Goal: Task Accomplishment & Management: Manage account settings

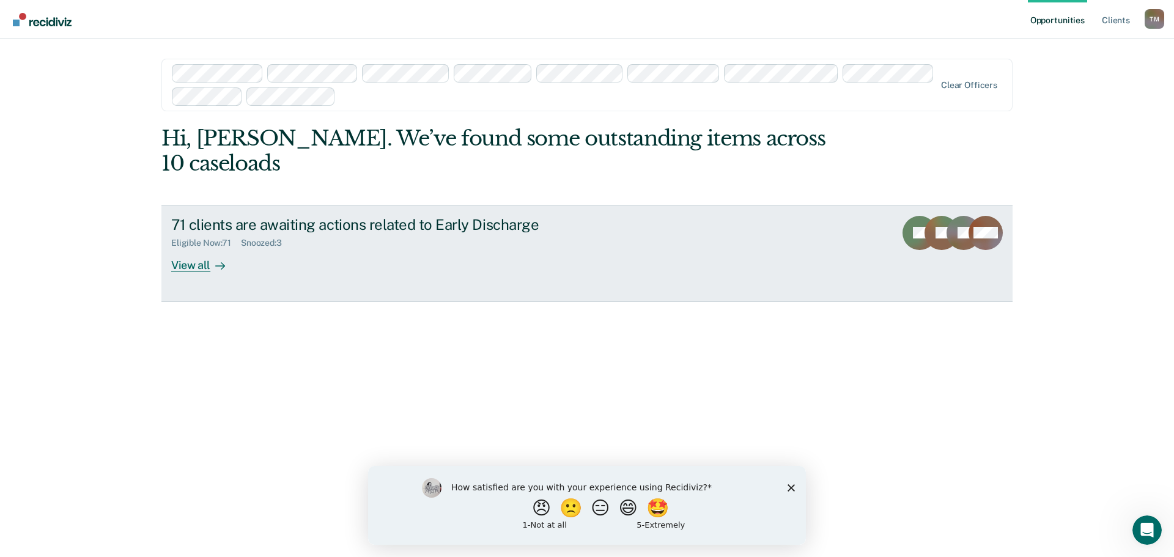
click at [209, 248] on div "View all" at bounding box center [205, 260] width 68 height 24
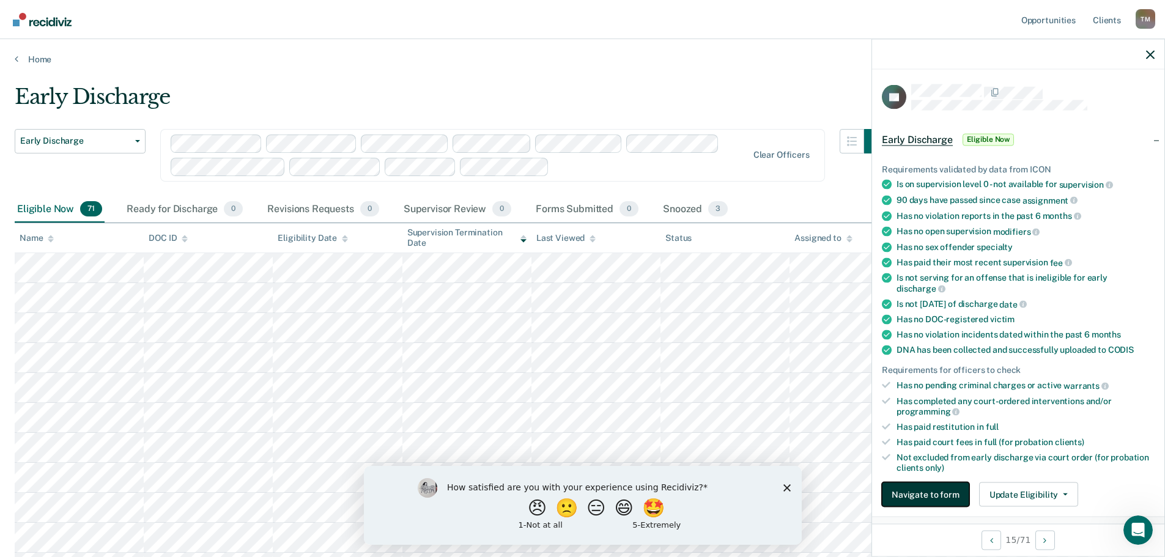
click at [932, 499] on button "Navigate to form" at bounding box center [925, 494] width 87 height 24
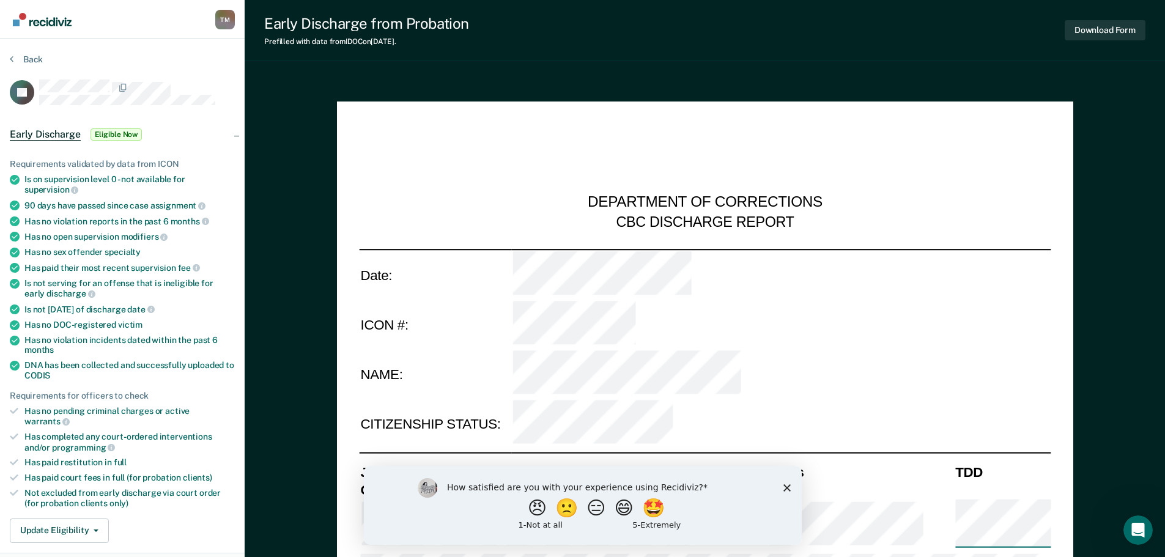
type textarea "x"
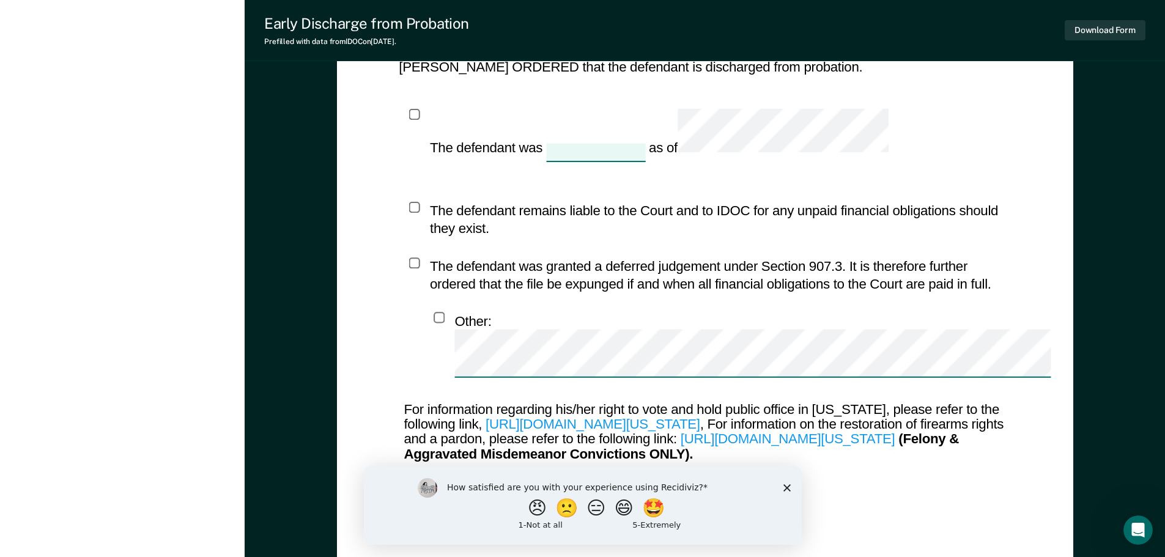
scroll to position [1198, 0]
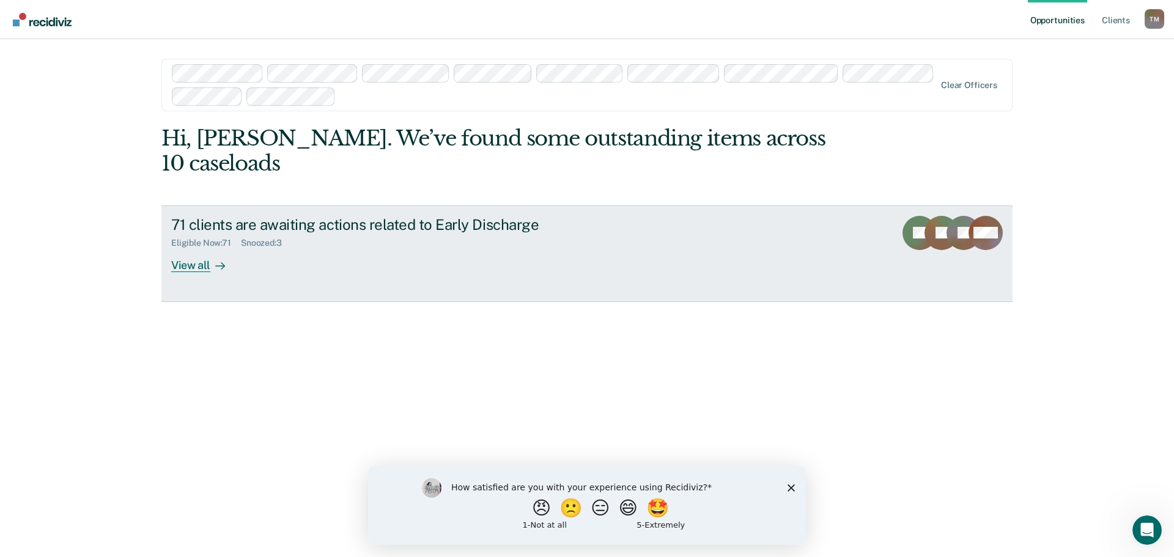
click at [179, 248] on div "View all" at bounding box center [205, 260] width 68 height 24
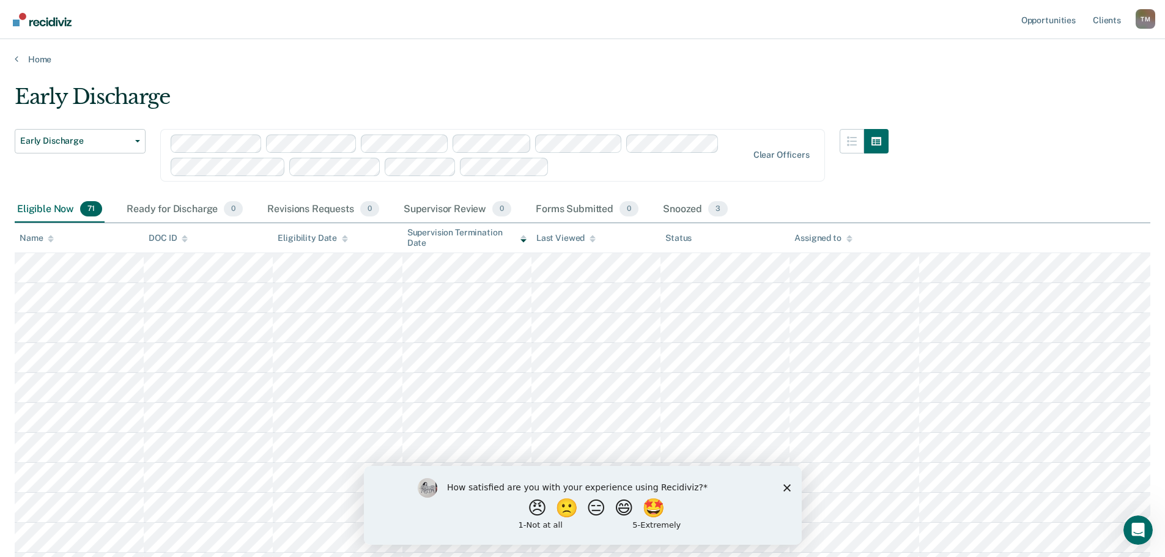
click at [0, 265] on html "Looks like you’re using Internet Explorer 11. For faster loading and a better e…" at bounding box center [582, 278] width 1165 height 557
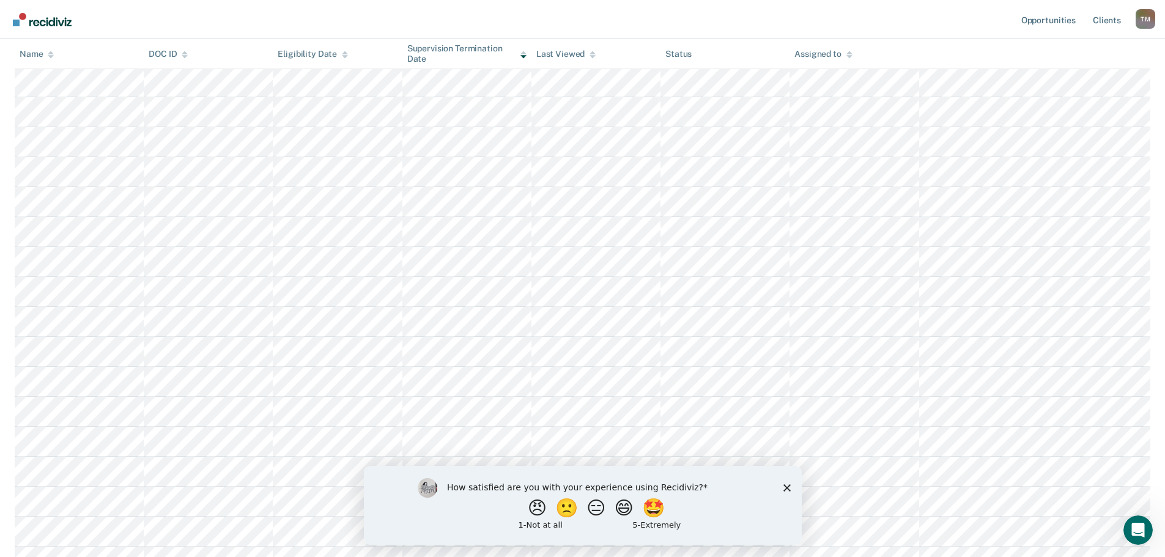
scroll to position [306, 0]
click at [16, 264] on tr at bounding box center [582, 262] width 1135 height 30
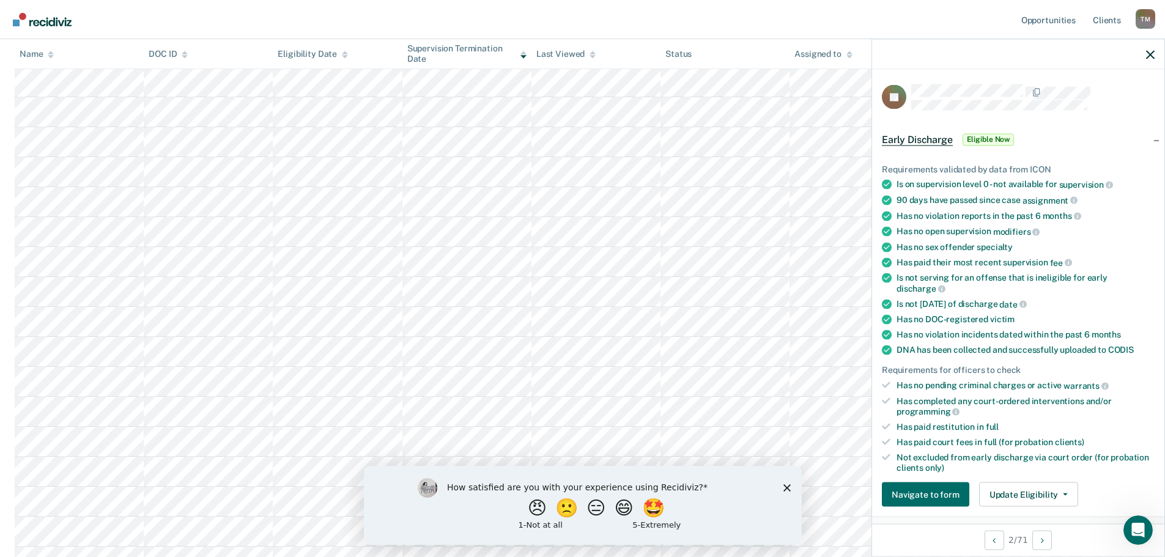
click at [772, 7] on nav "Opportunities Client s [PERSON_NAME] T M Profile How it works Log Out" at bounding box center [582, 19] width 1165 height 39
click at [1153, 57] on icon "button" at bounding box center [1150, 54] width 9 height 9
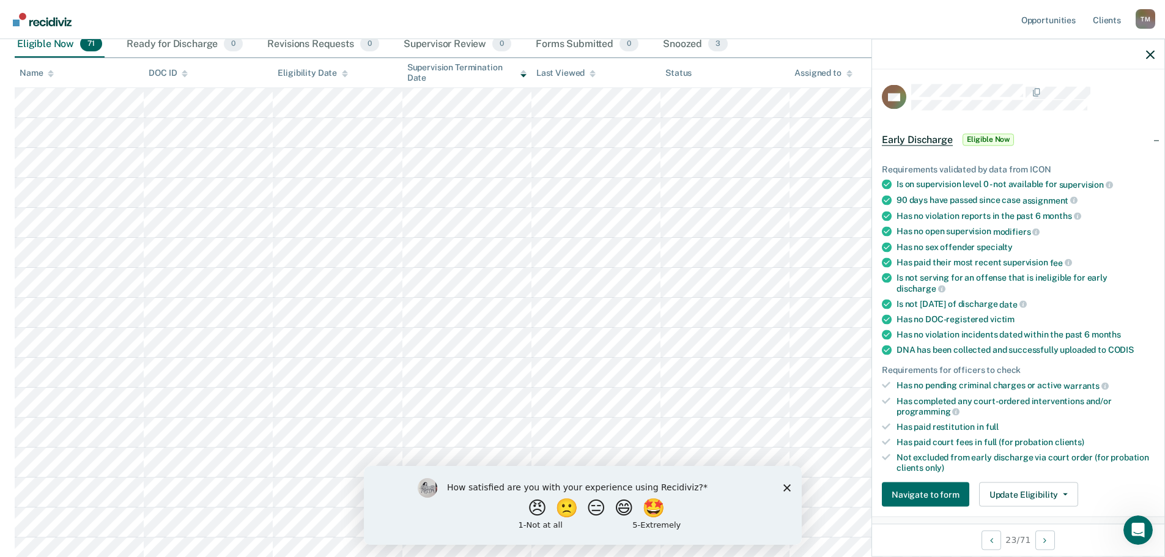
scroll to position [183, 0]
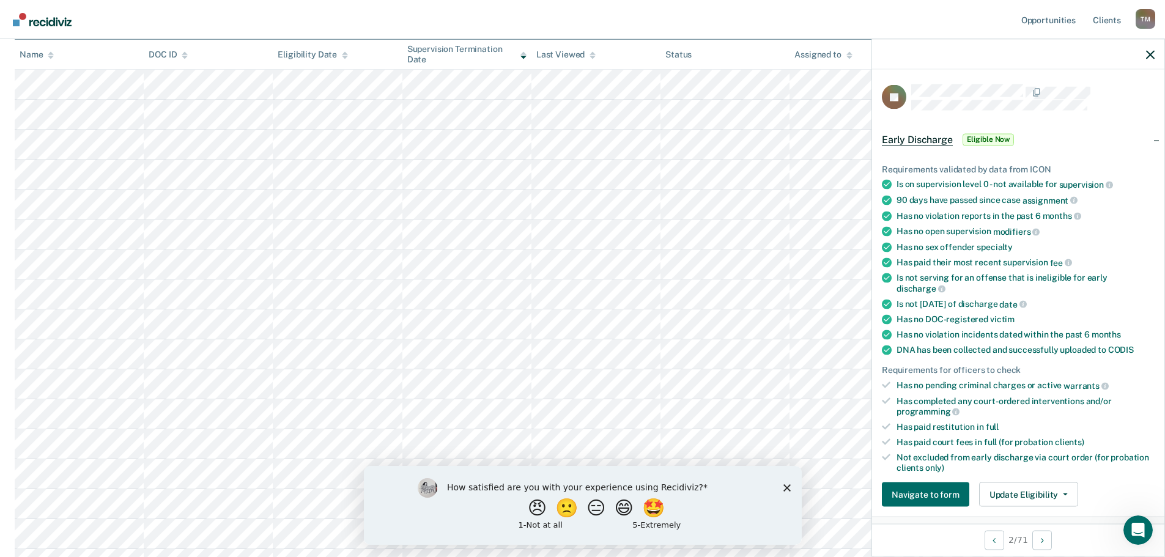
click at [846, 381] on tr at bounding box center [582, 384] width 1135 height 30
click at [24, 380] on tr at bounding box center [582, 384] width 1135 height 30
click at [9, 388] on main "Early Discharge Early Discharge Early Discharge Clear officers Eligible Now 71 …" at bounding box center [582, 488] width 1165 height 1215
click at [15, 385] on tr at bounding box center [582, 384] width 1135 height 30
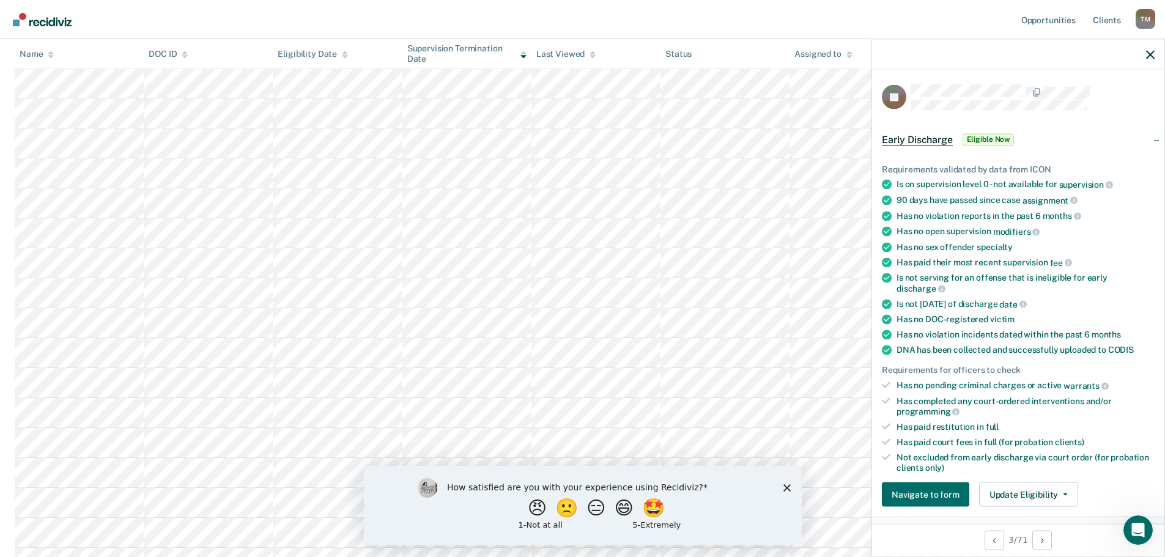
click at [19, 418] on tr at bounding box center [582, 413] width 1135 height 30
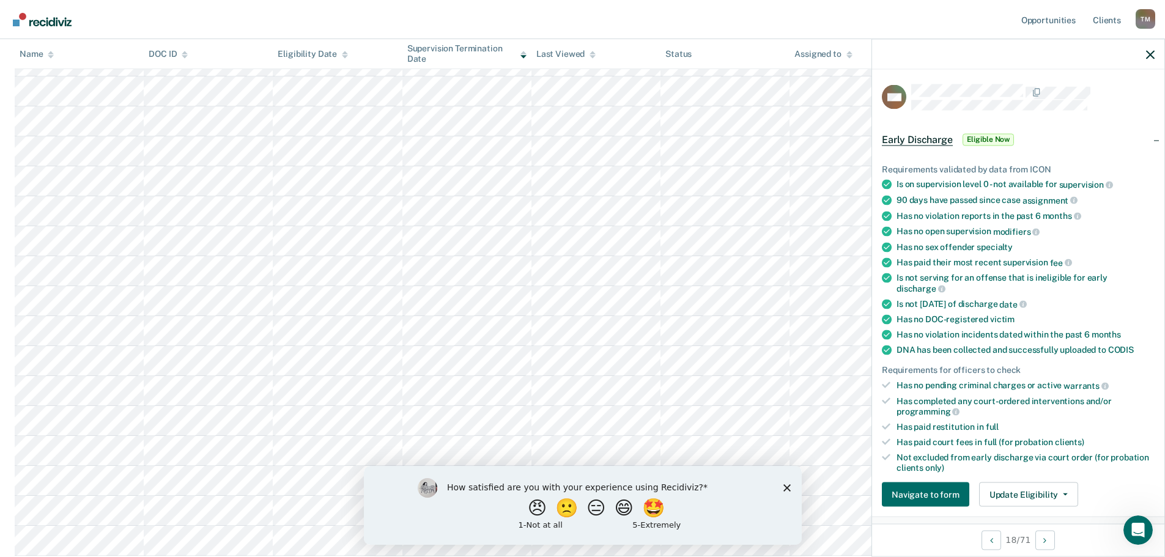
scroll to position [727, 0]
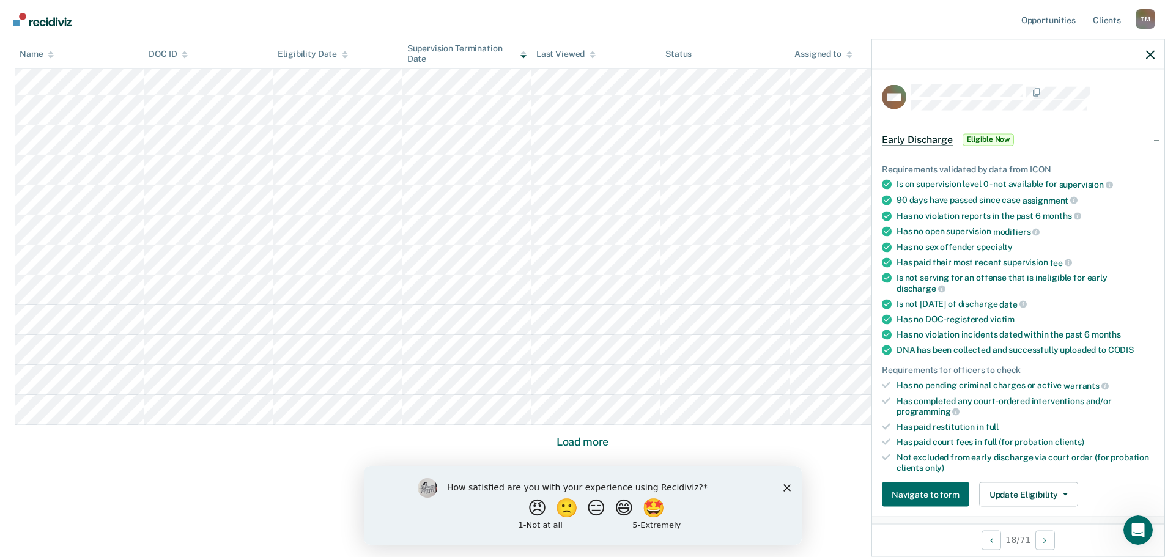
click at [588, 439] on button "Load more" at bounding box center [582, 442] width 59 height 15
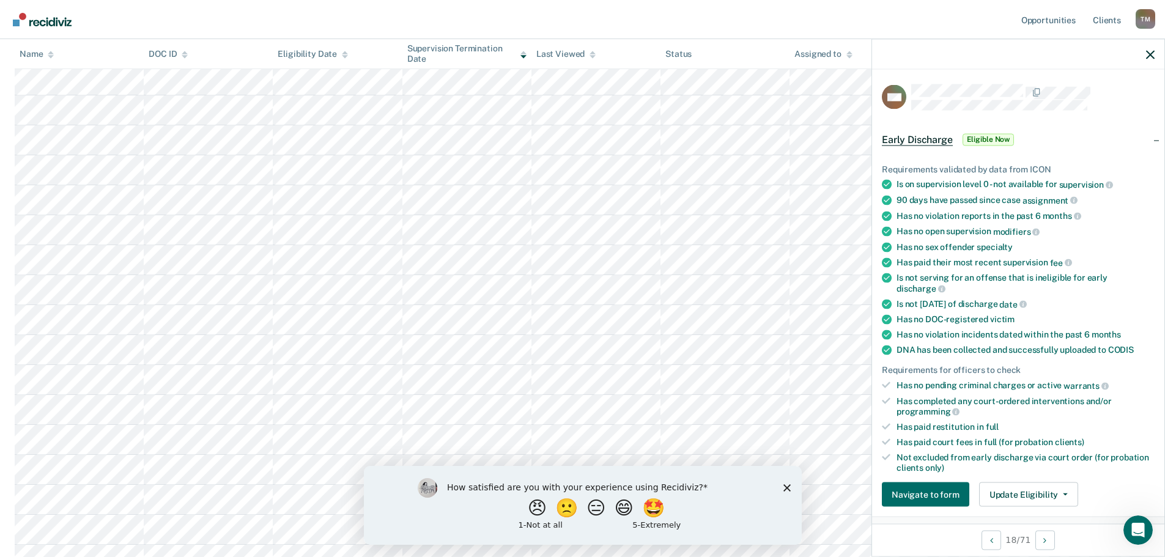
click at [910, 4] on nav "Opportunities Client s [PERSON_NAME] T M Profile How it works Log Out" at bounding box center [582, 19] width 1165 height 39
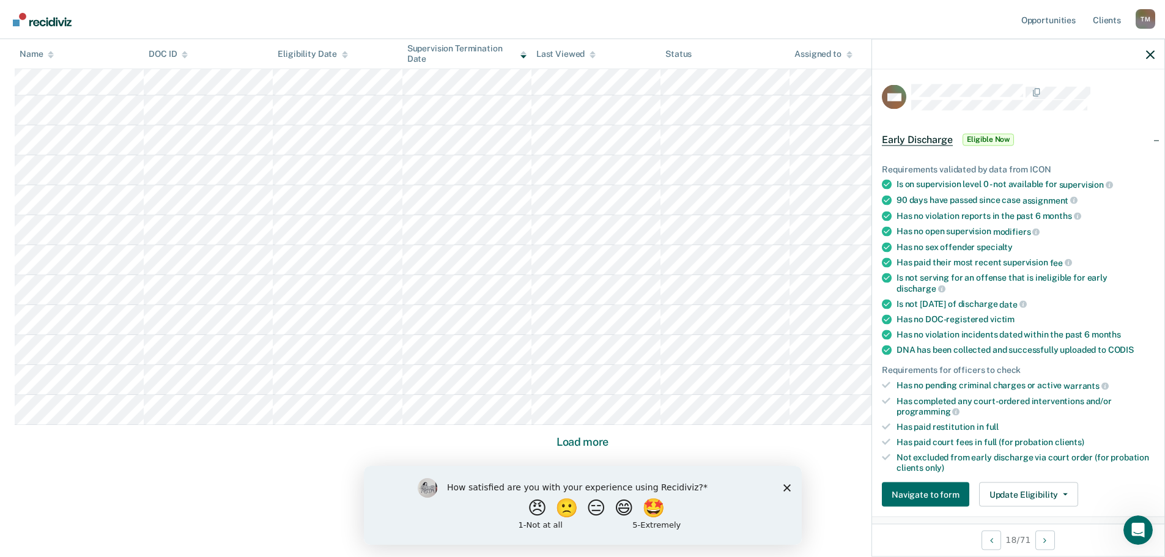
click at [569, 444] on button "Load more" at bounding box center [582, 442] width 59 height 15
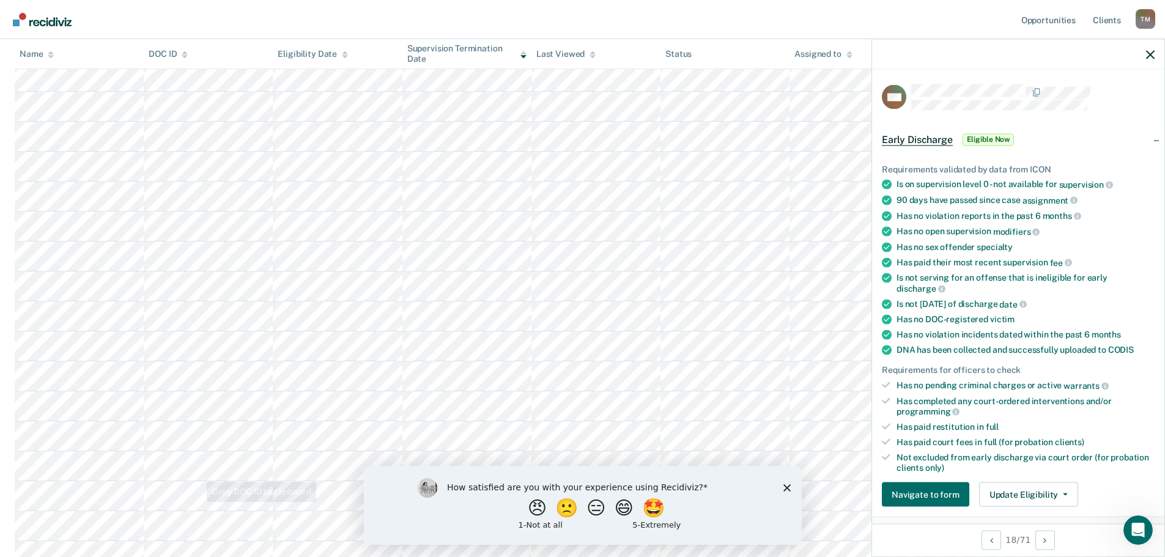
scroll to position [1911, 0]
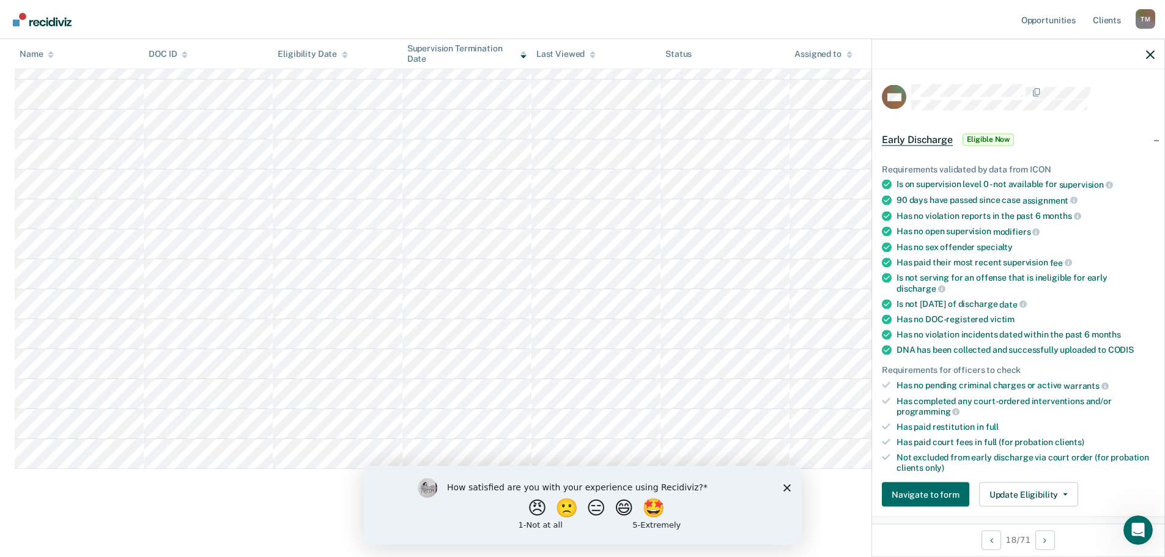
click at [790, 487] on div "How satisfied are you with your experience using Recidiviz? 😠 🙁 😑 😄 🤩 1 - Not a…" at bounding box center [582, 504] width 438 height 79
click at [786, 489] on icon "Close survey" at bounding box center [786, 487] width 7 height 7
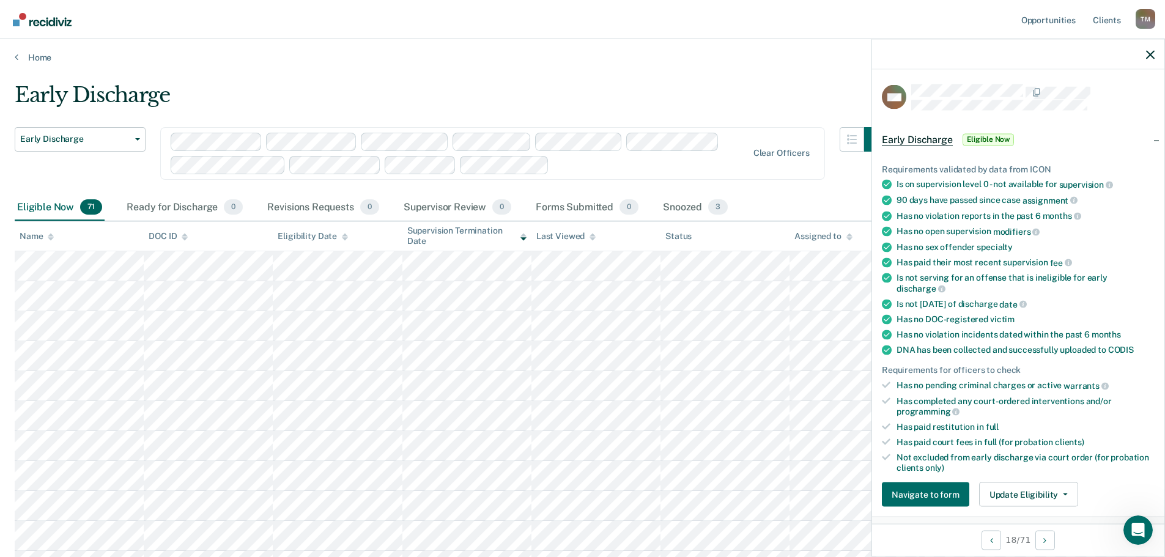
scroll to position [0, 0]
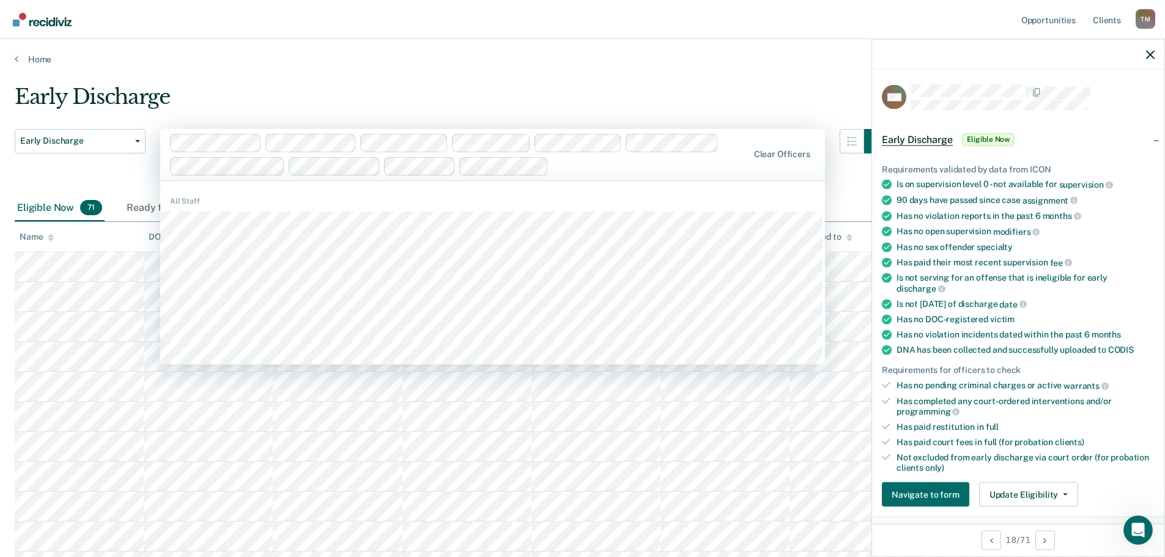
click at [739, 166] on div at bounding box center [650, 166] width 194 height 14
click at [729, 85] on div "Early Discharge" at bounding box center [452, 101] width 874 height 35
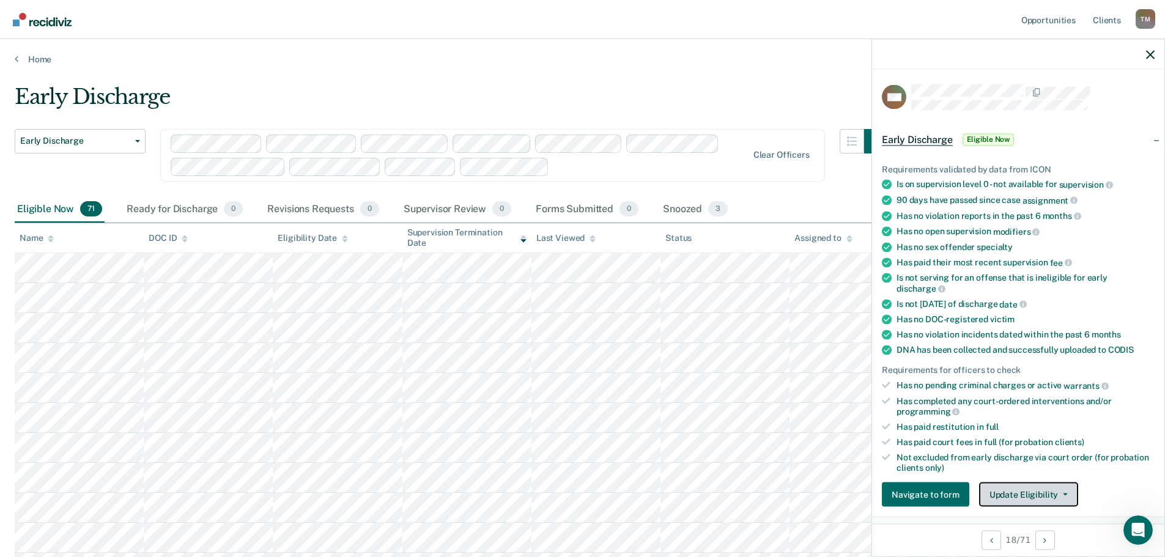
click at [1057, 495] on button "Update Eligibility" at bounding box center [1028, 494] width 99 height 24
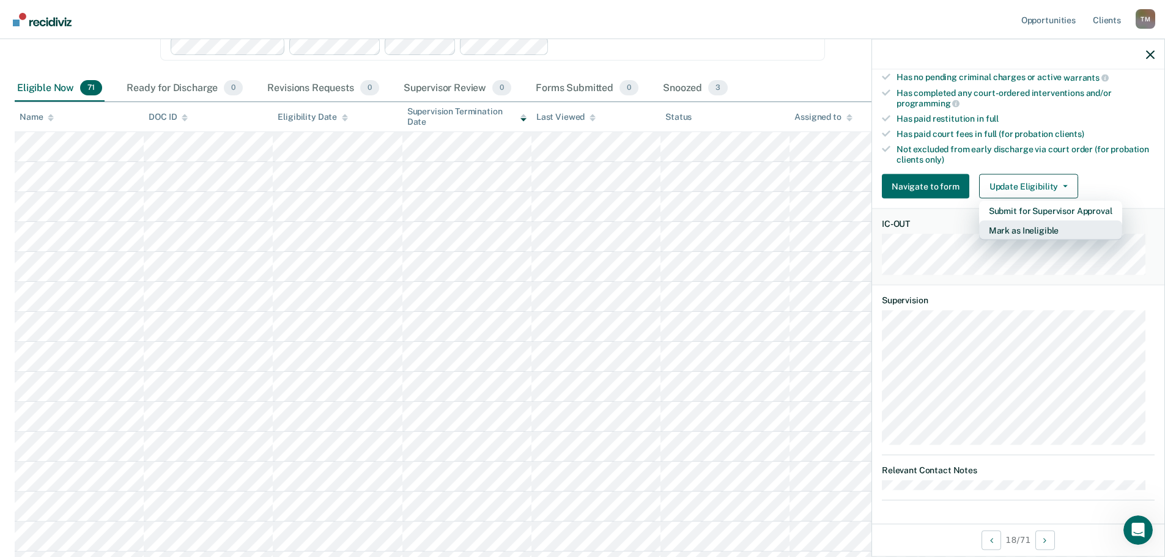
scroll to position [122, 0]
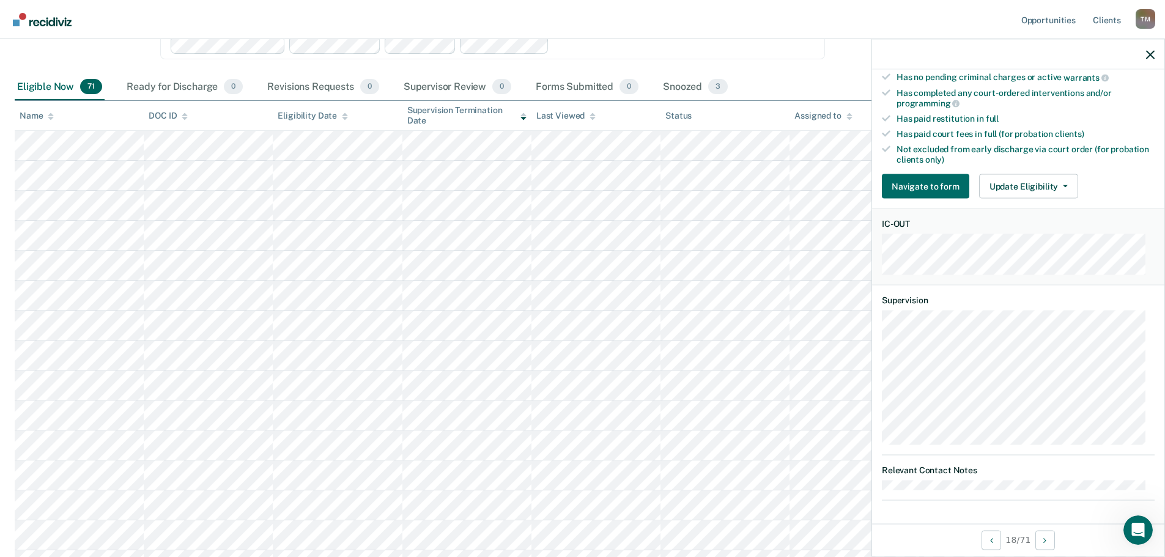
click at [964, 512] on div "NW Early Discharge Eligible Now Requirements validated by data from ICON Is on …" at bounding box center [1018, 297] width 292 height 454
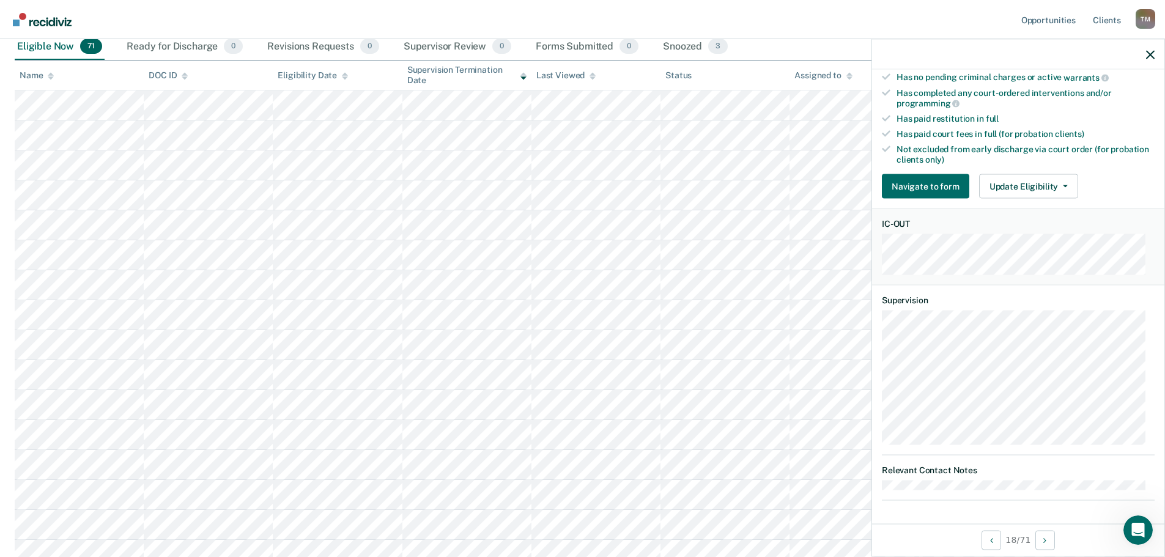
scroll to position [0, 0]
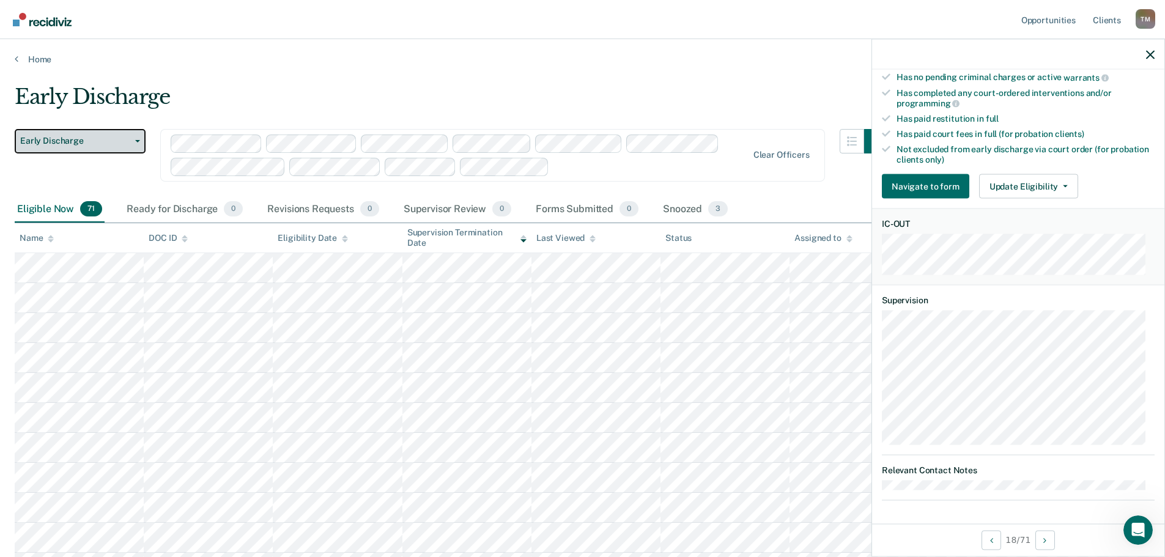
click at [138, 143] on button "Early Discharge" at bounding box center [80, 141] width 131 height 24
click at [298, 87] on div "Early Discharge" at bounding box center [452, 101] width 874 height 35
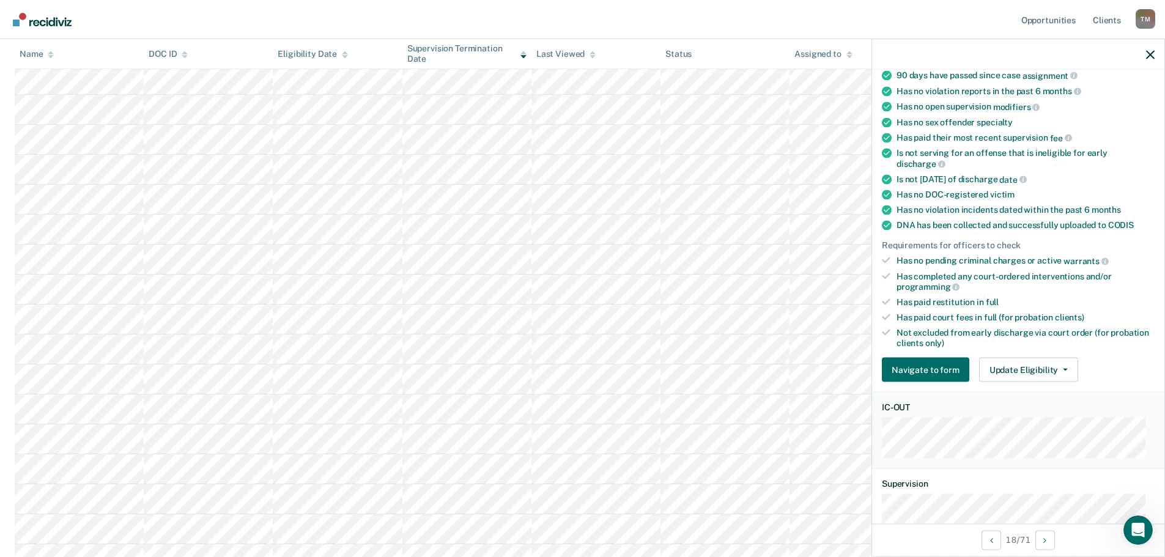
scroll to position [186, 0]
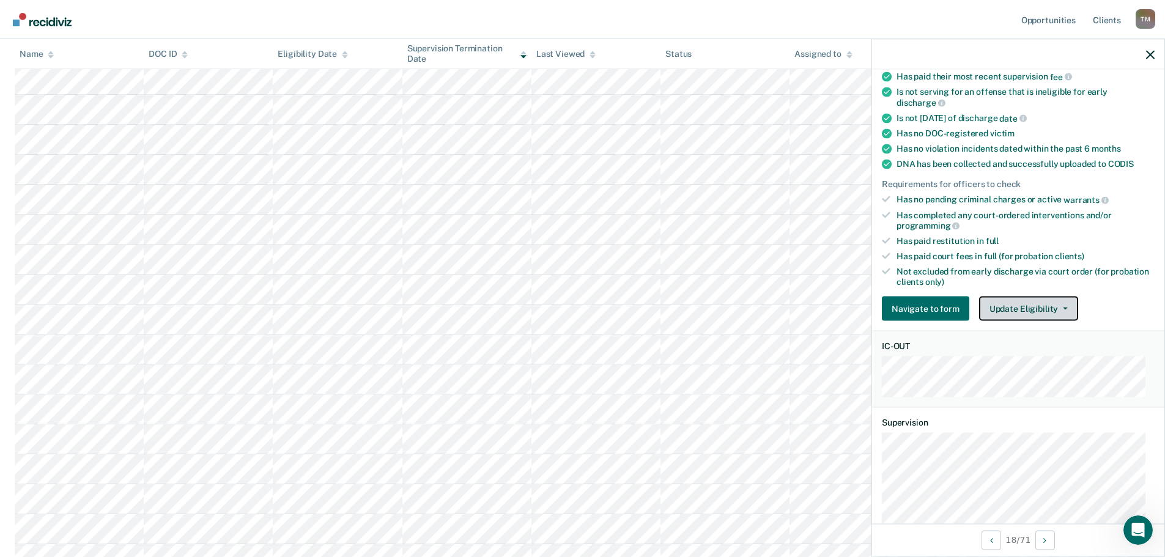
click at [1052, 309] on button "Update Eligibility" at bounding box center [1028, 309] width 99 height 24
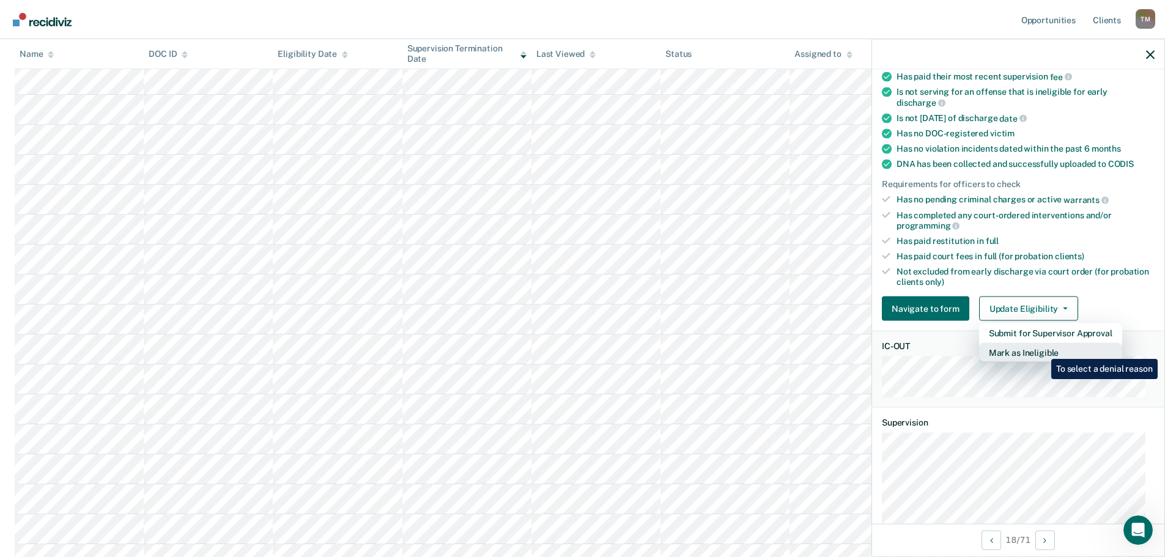
click at [1042, 350] on button "Mark as Ineligible" at bounding box center [1050, 353] width 143 height 20
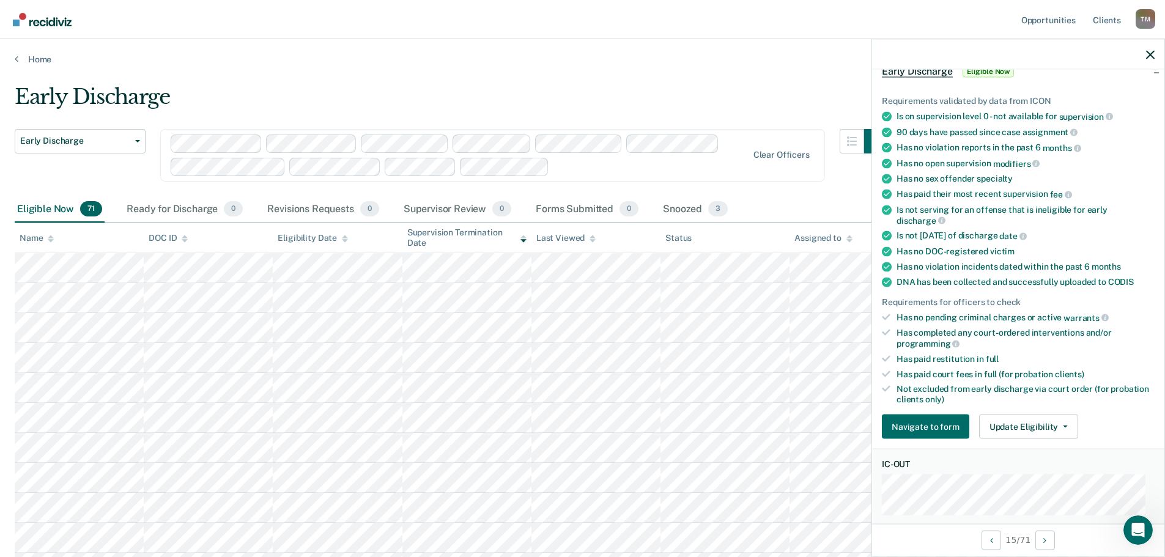
scroll to position [56, 0]
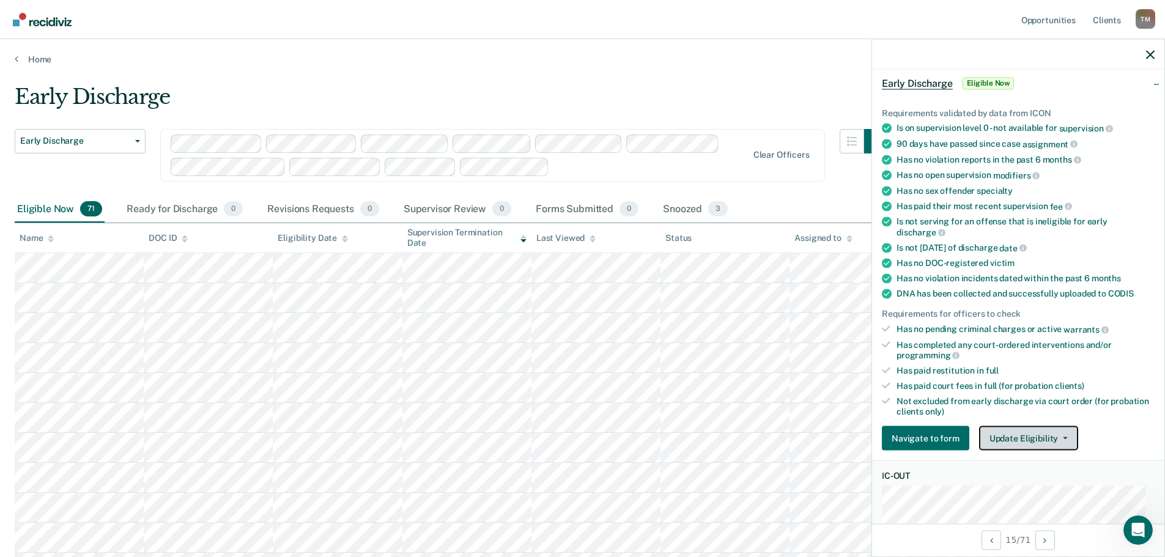
click at [1027, 442] on button "Update Eligibility" at bounding box center [1028, 438] width 99 height 24
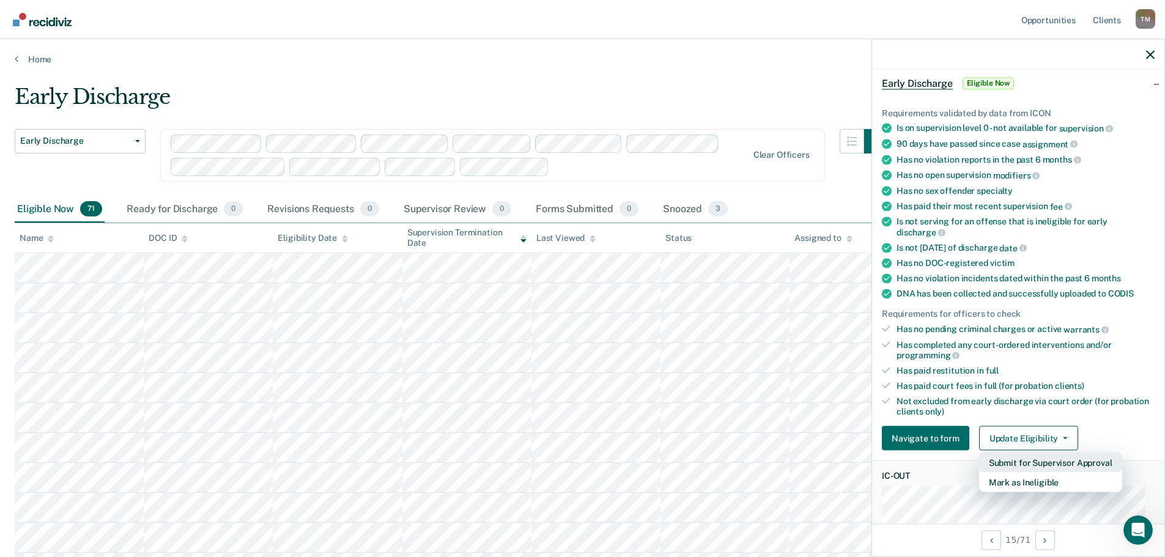
scroll to position [117, 0]
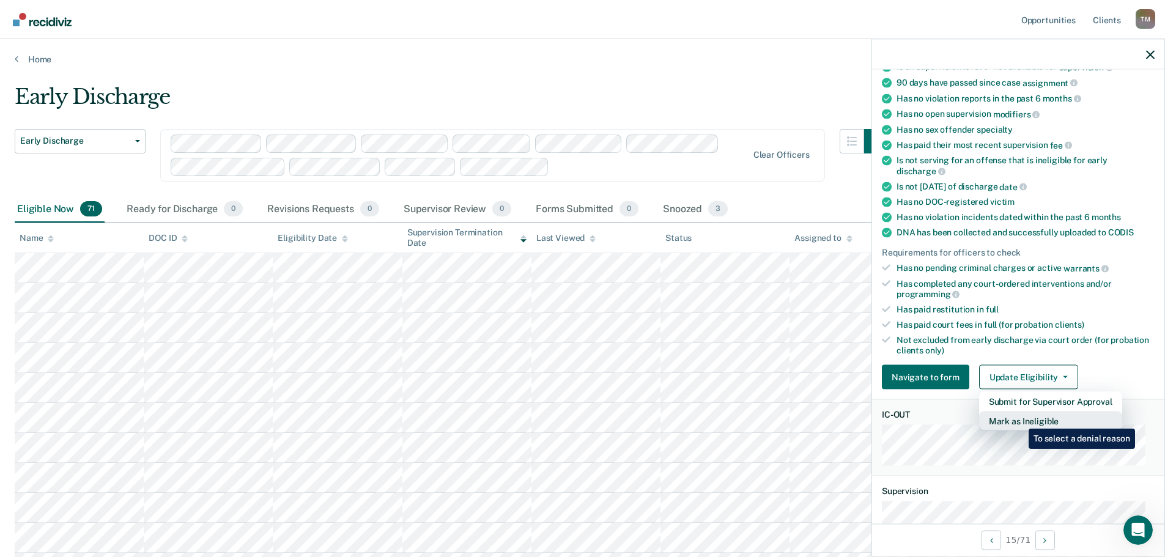
click at [1019, 419] on button "Mark as Ineligible" at bounding box center [1050, 421] width 143 height 20
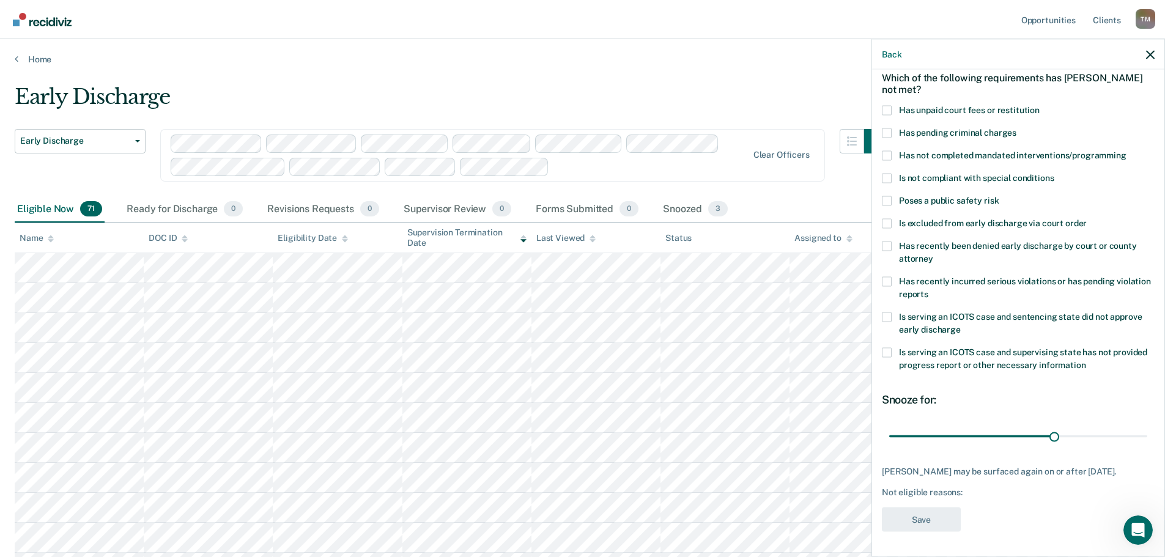
scroll to position [56, 0]
drag, startPoint x: 1049, startPoint y: 438, endPoint x: 1126, endPoint y: 438, distance: 77.0
type input "46"
click at [1131, 435] on input "range" at bounding box center [1018, 437] width 258 height 21
drag, startPoint x: 1135, startPoint y: 433, endPoint x: 1149, endPoint y: 436, distance: 13.7
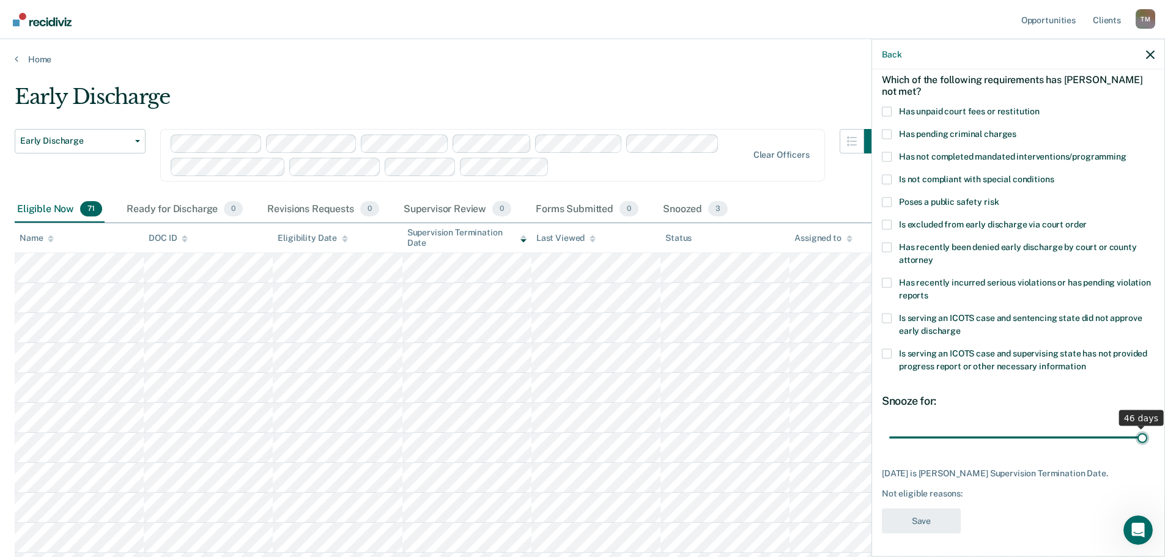
click at [1147, 436] on input "range" at bounding box center [1018, 437] width 258 height 21
drag, startPoint x: 1134, startPoint y: 436, endPoint x: 1148, endPoint y: 436, distance: 13.5
click at [1147, 436] on input "range" at bounding box center [1018, 437] width 258 height 21
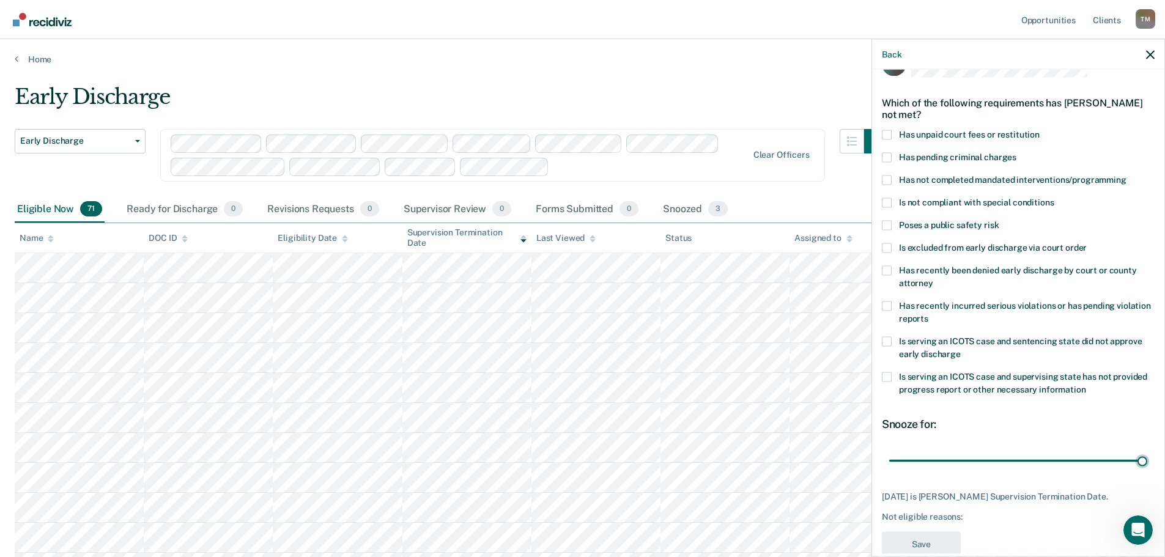
scroll to position [0, 0]
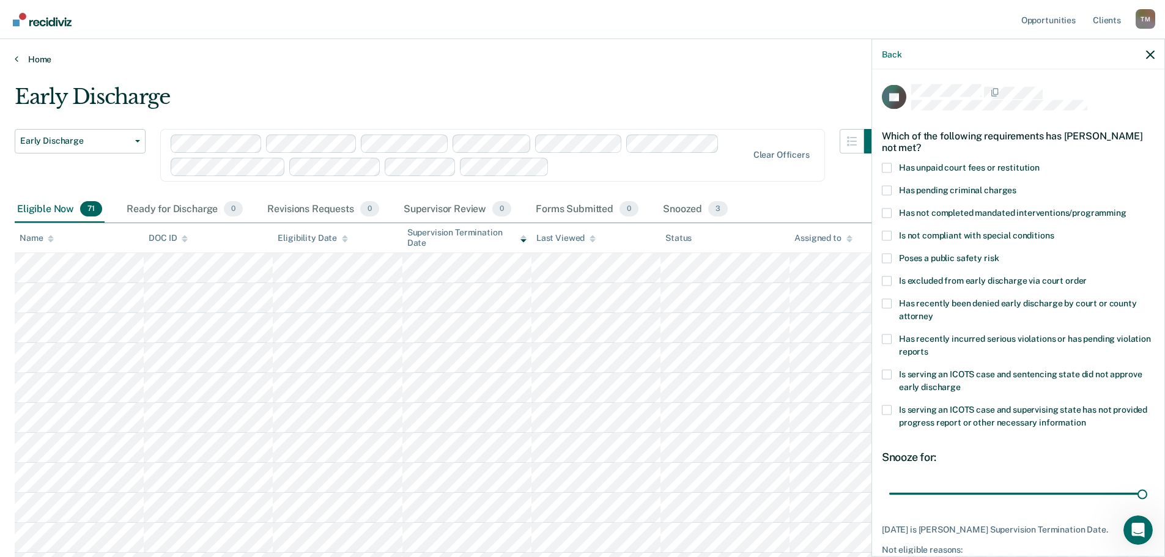
click at [773, 62] on link "Home" at bounding box center [582, 59] width 1135 height 11
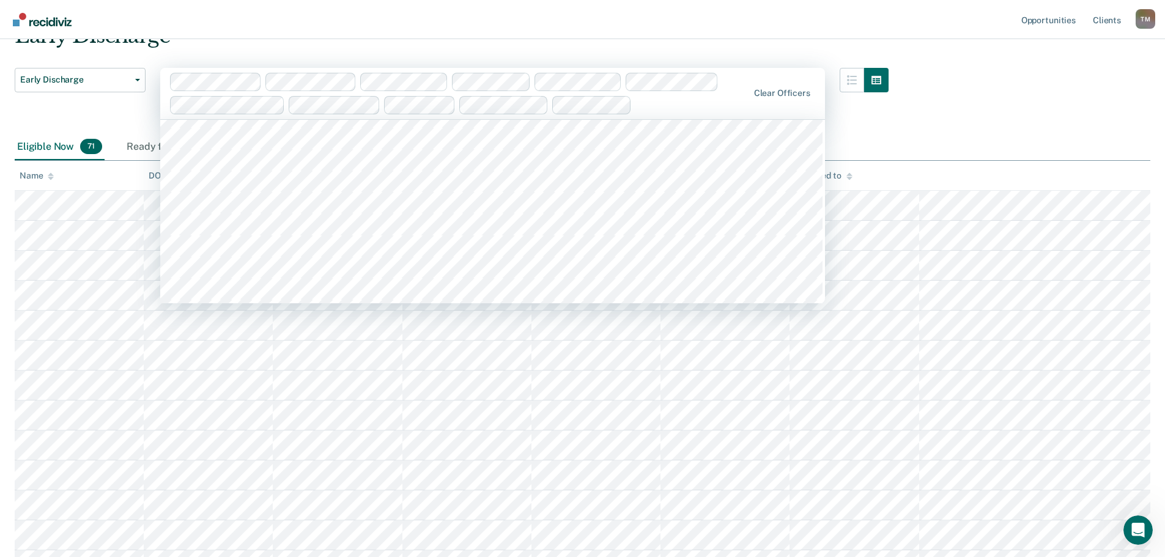
scroll to position [61, 0]
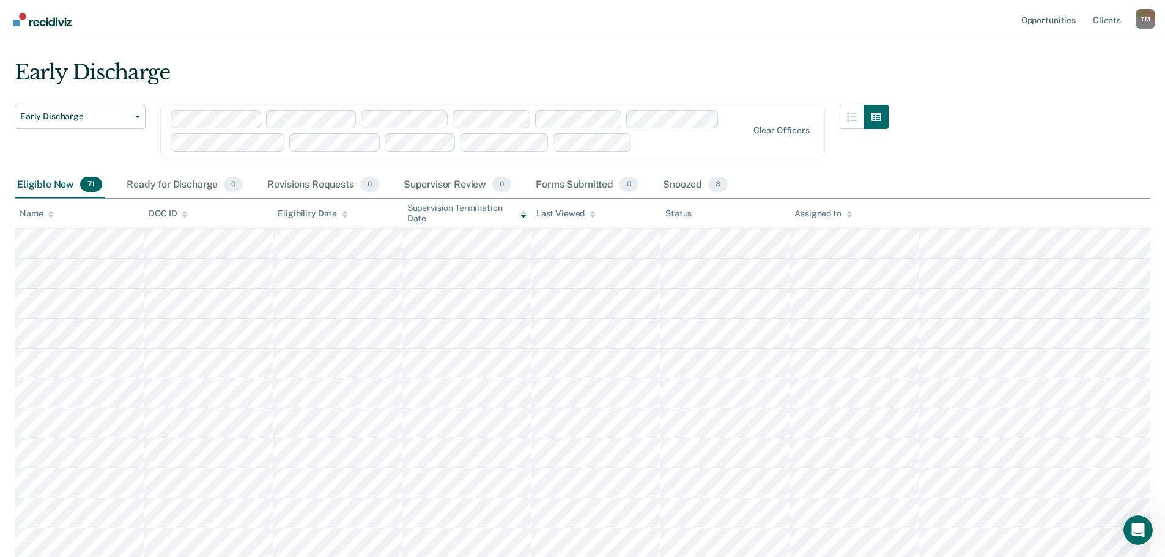
click at [582, 77] on div "Early Discharge Early Discharge Early Discharge option [PERSON_NAME], selected.…" at bounding box center [452, 116] width 874 height 112
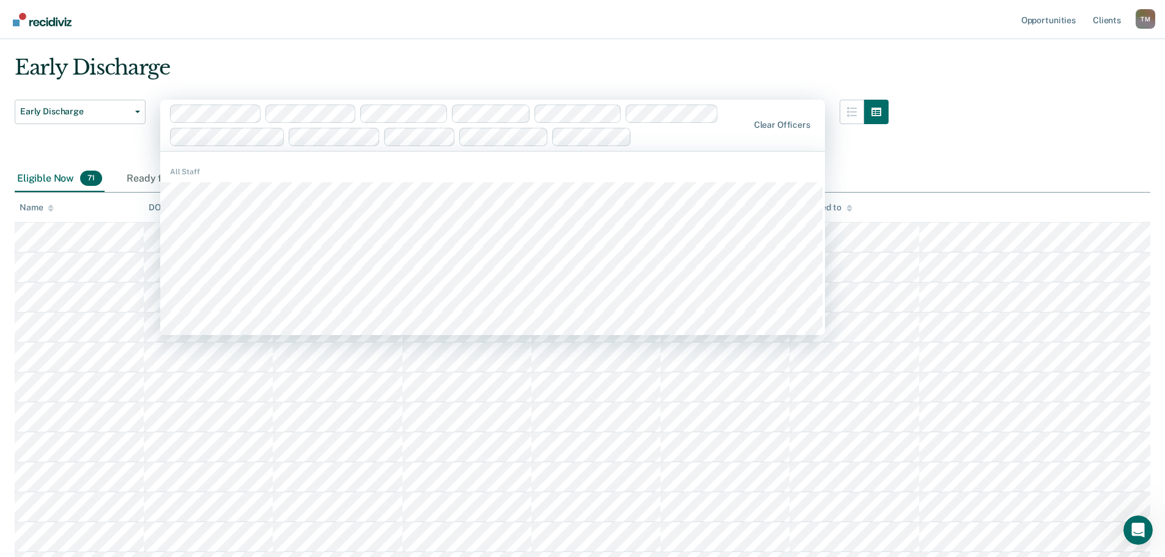
click at [564, 75] on div "Early Discharge Early Discharge Early Discharge option [PERSON_NAME], selected.…" at bounding box center [452, 110] width 874 height 111
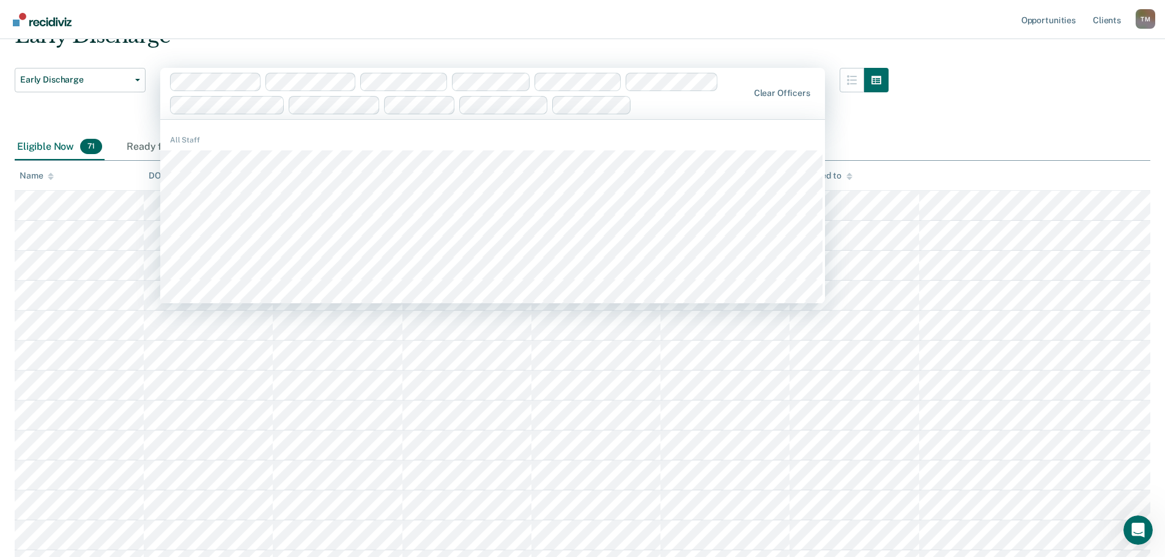
click at [542, 52] on div "Early Discharge" at bounding box center [452, 40] width 874 height 35
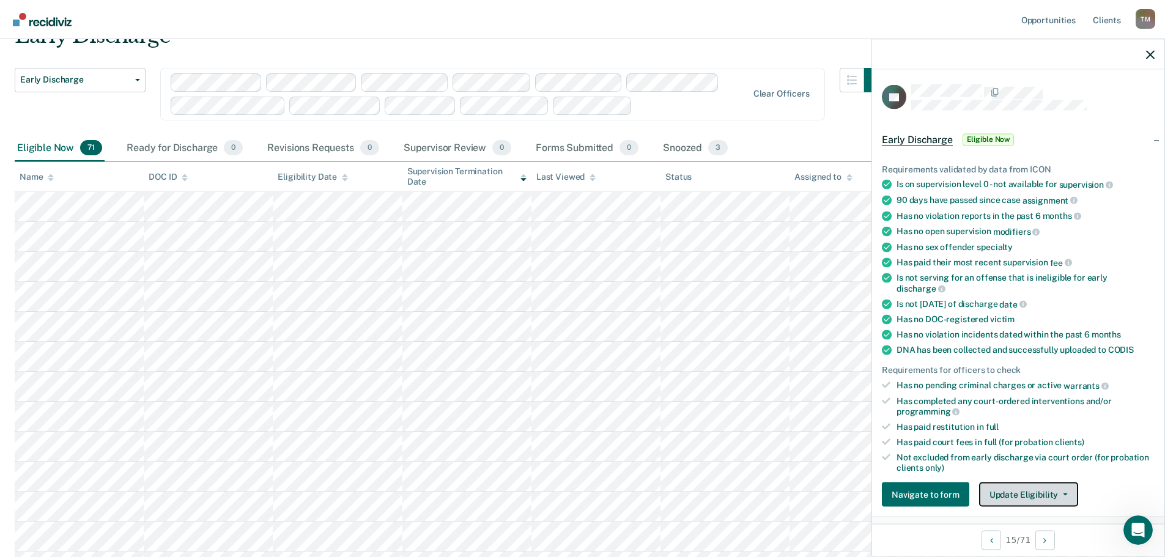
click at [1061, 495] on button "Update Eligibility" at bounding box center [1028, 494] width 99 height 24
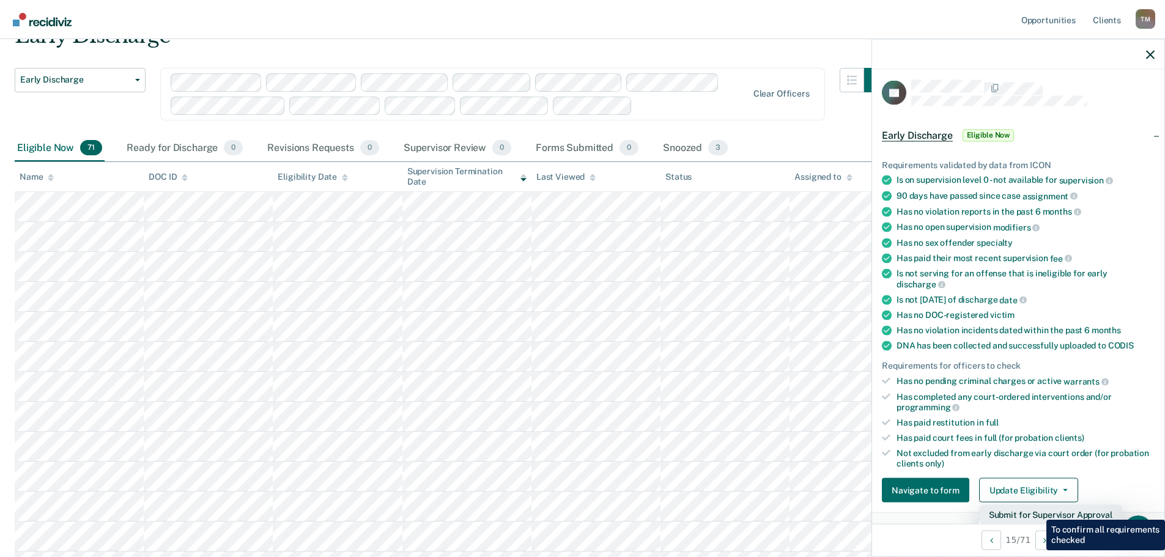
click at [1037, 511] on button "Submit for Supervisor Approval" at bounding box center [1050, 515] width 143 height 20
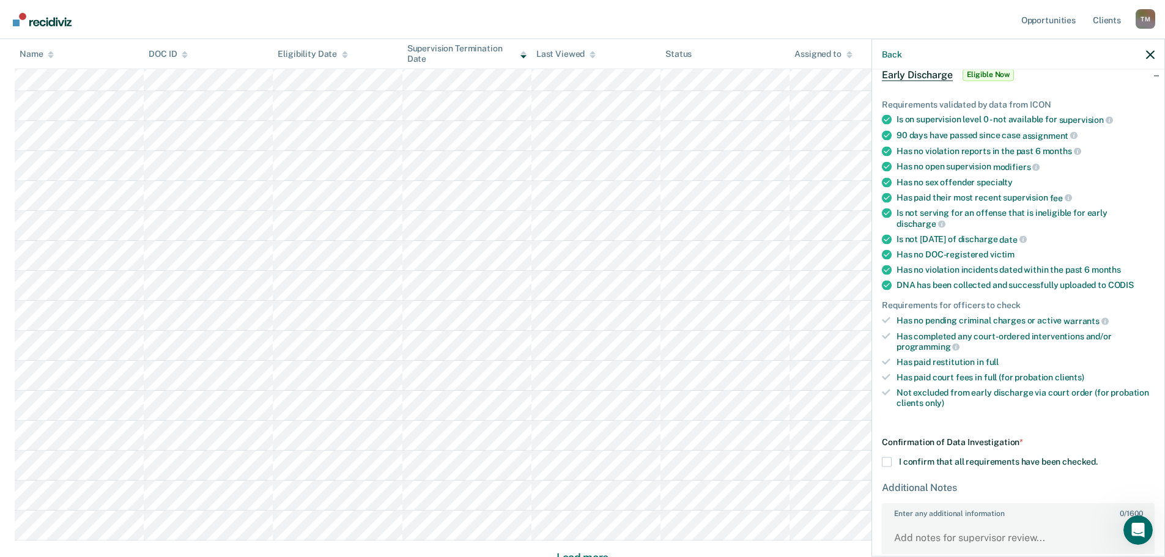
scroll to position [133, 0]
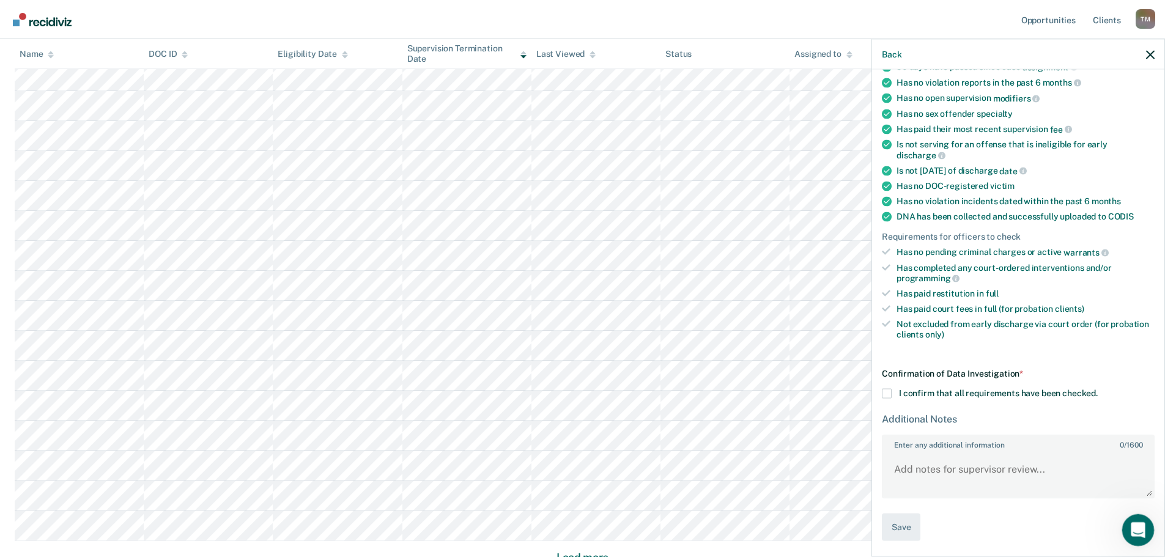
click at [1143, 531] on div "Open Intercom Messenger" at bounding box center [1136, 528] width 40 height 40
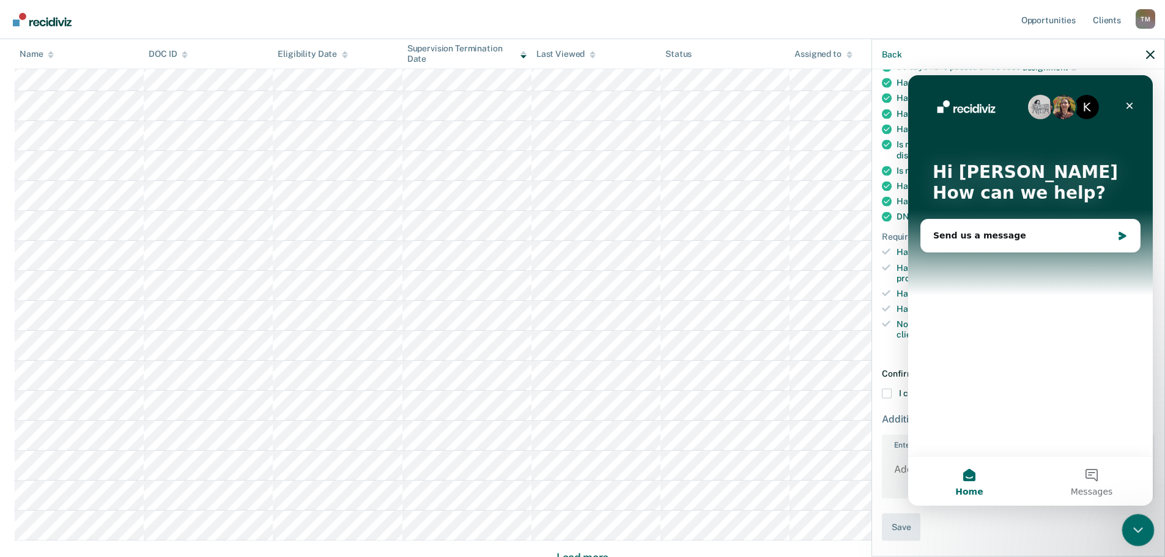
scroll to position [0, 0]
click at [1128, 106] on icon "Close" at bounding box center [1129, 106] width 10 height 10
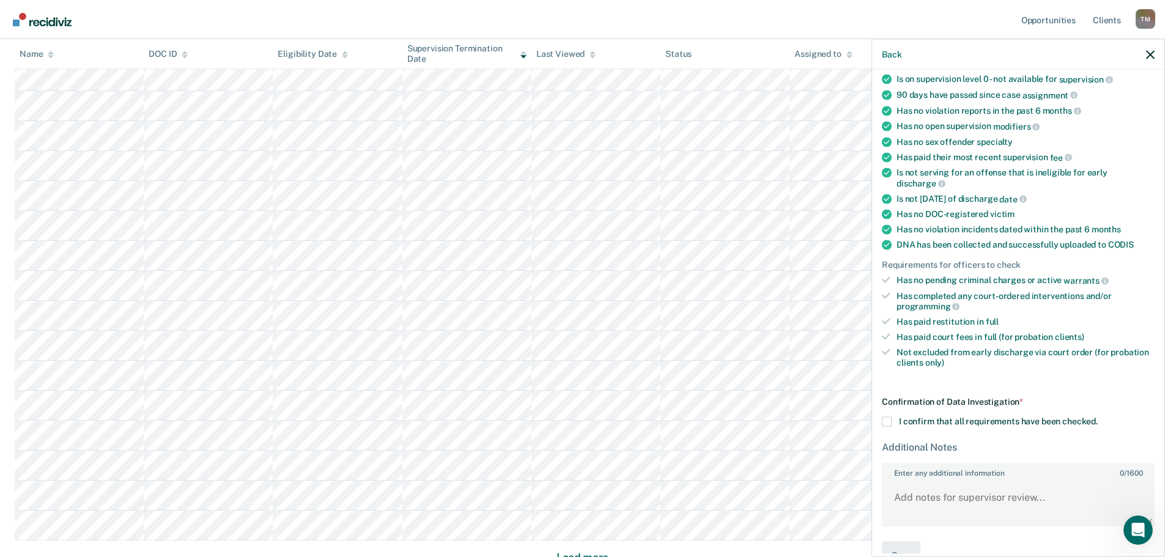
scroll to position [133, 0]
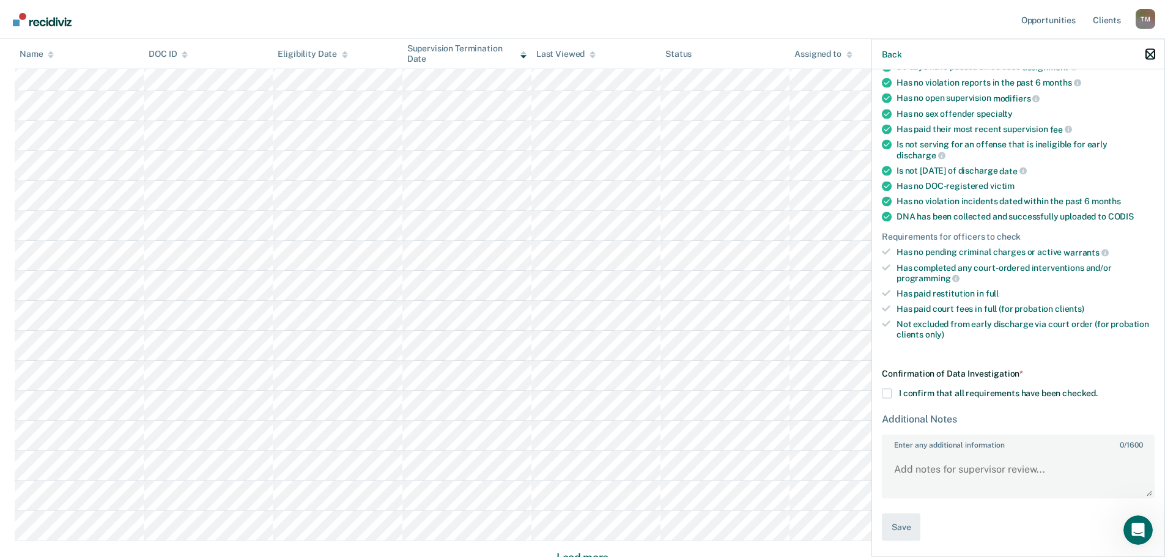
click at [1152, 53] on icon "button" at bounding box center [1150, 54] width 9 height 9
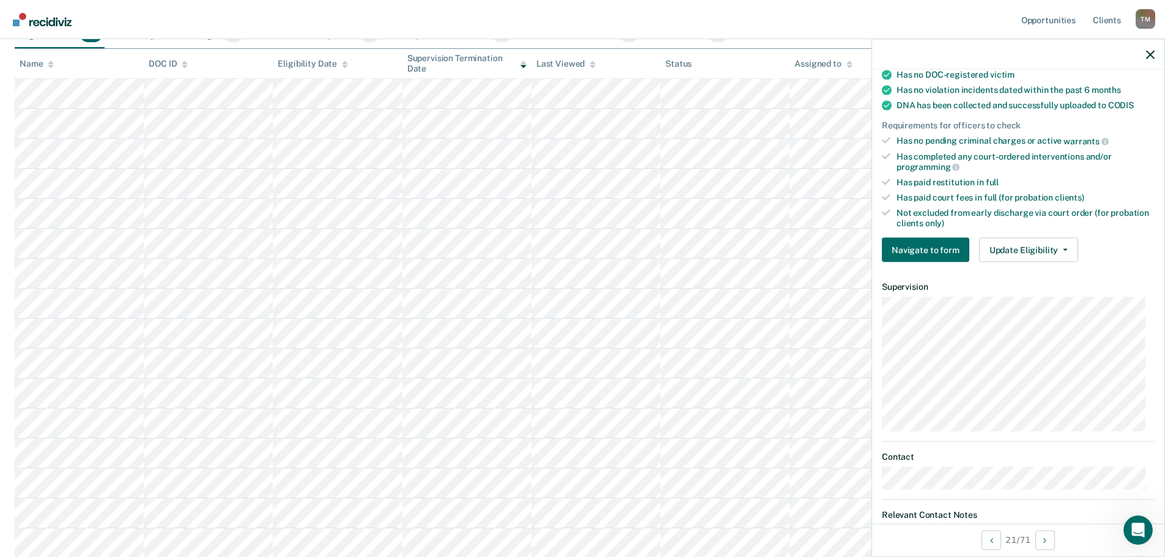
scroll to position [0, 0]
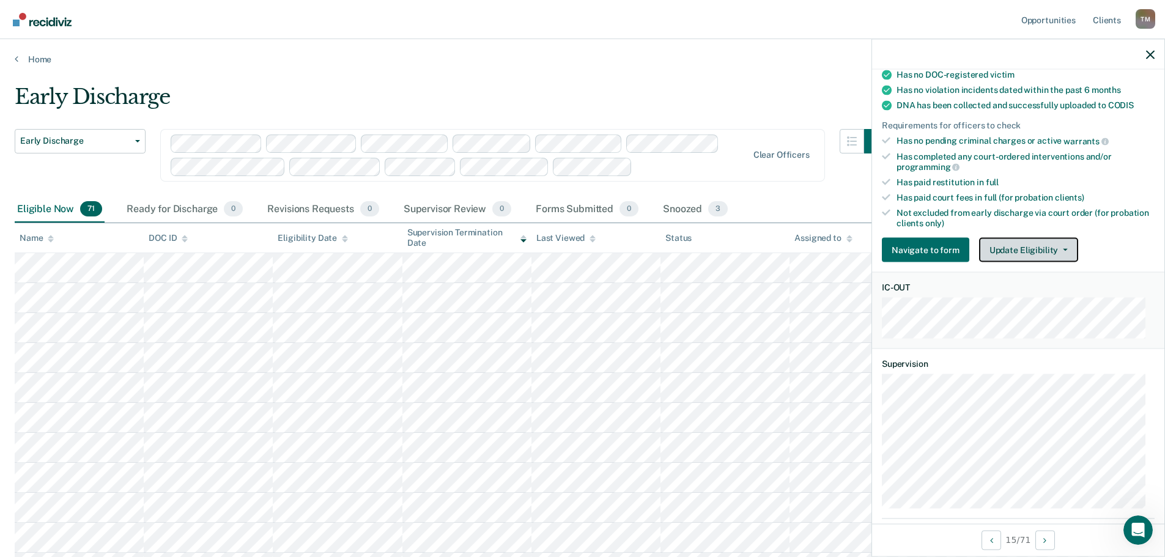
click at [1060, 251] on button "Update Eligibility" at bounding box center [1028, 250] width 99 height 24
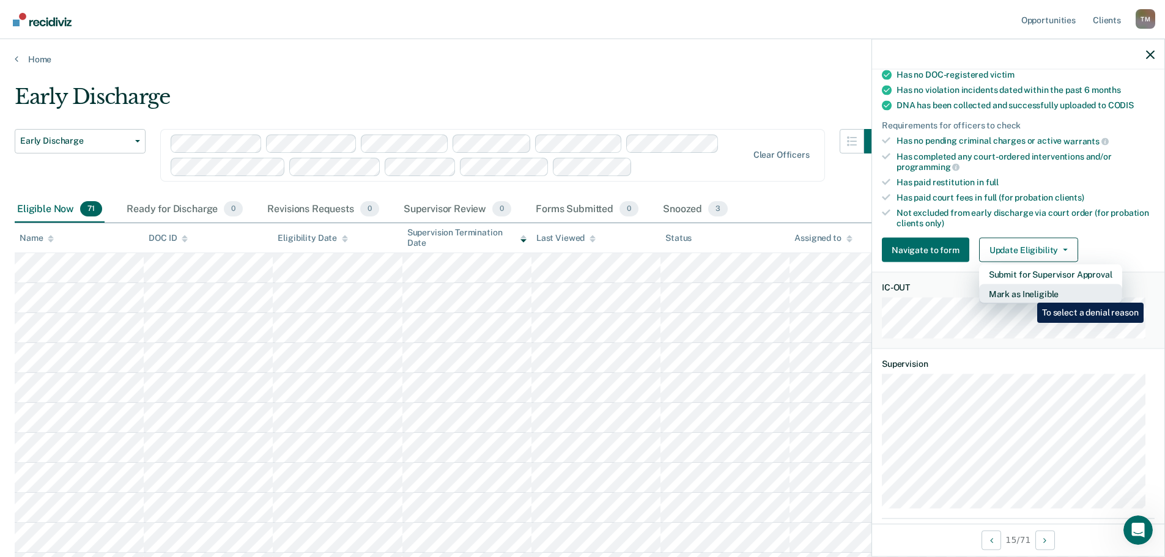
click at [1028, 293] on button "Mark as Ineligible" at bounding box center [1050, 294] width 143 height 20
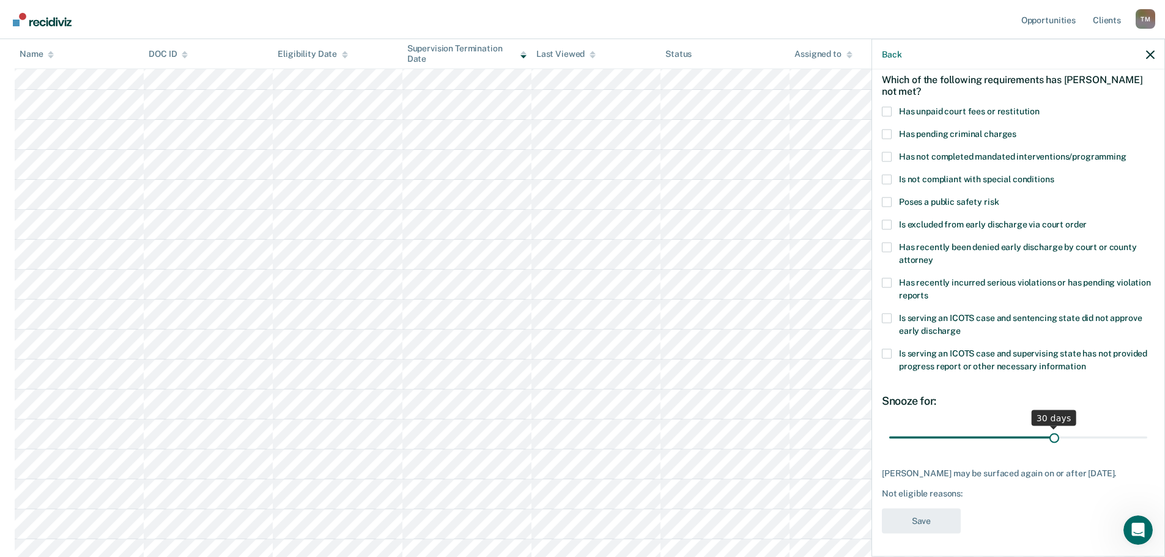
scroll to position [306, 0]
drag, startPoint x: 1048, startPoint y: 437, endPoint x: 1146, endPoint y: 437, distance: 98.4
type input "46"
click at [1146, 437] on input "range" at bounding box center [1018, 437] width 258 height 21
drag, startPoint x: 1131, startPoint y: 437, endPoint x: 1138, endPoint y: 436, distance: 7.4
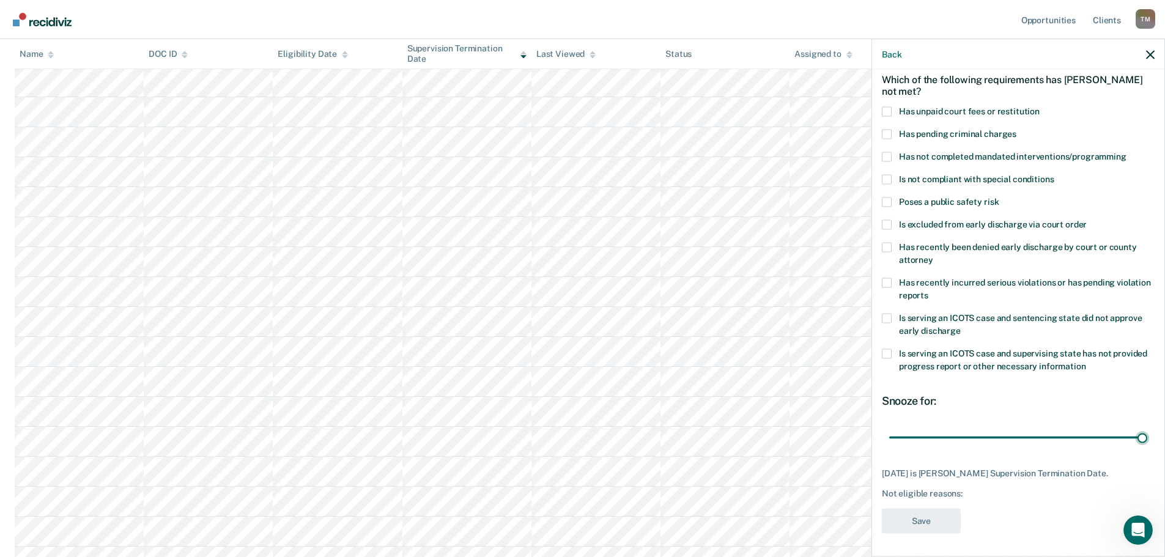
click at [1138, 435] on input "range" at bounding box center [1018, 437] width 258 height 21
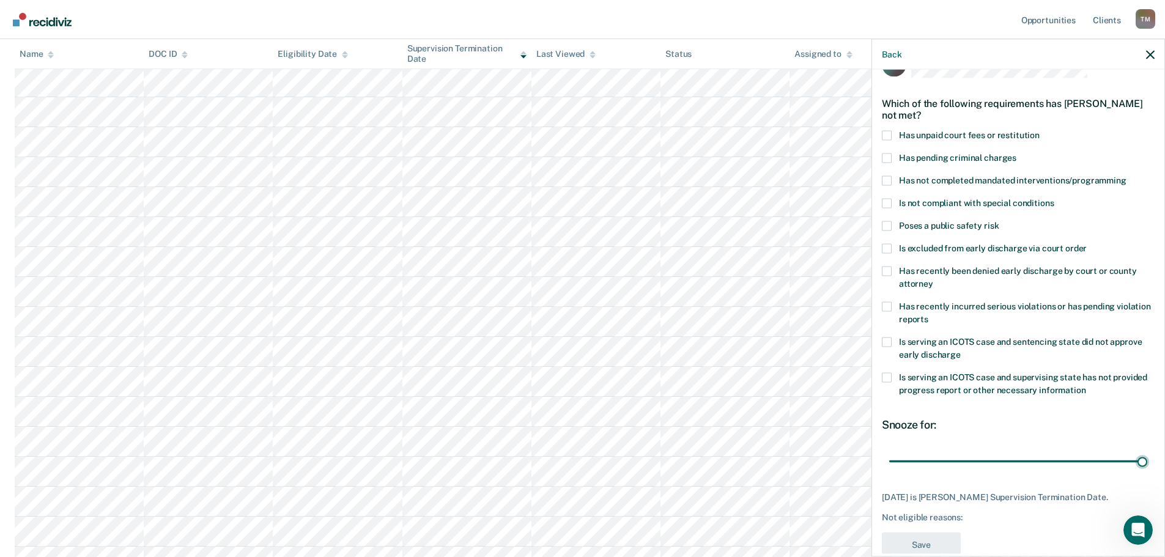
scroll to position [0, 0]
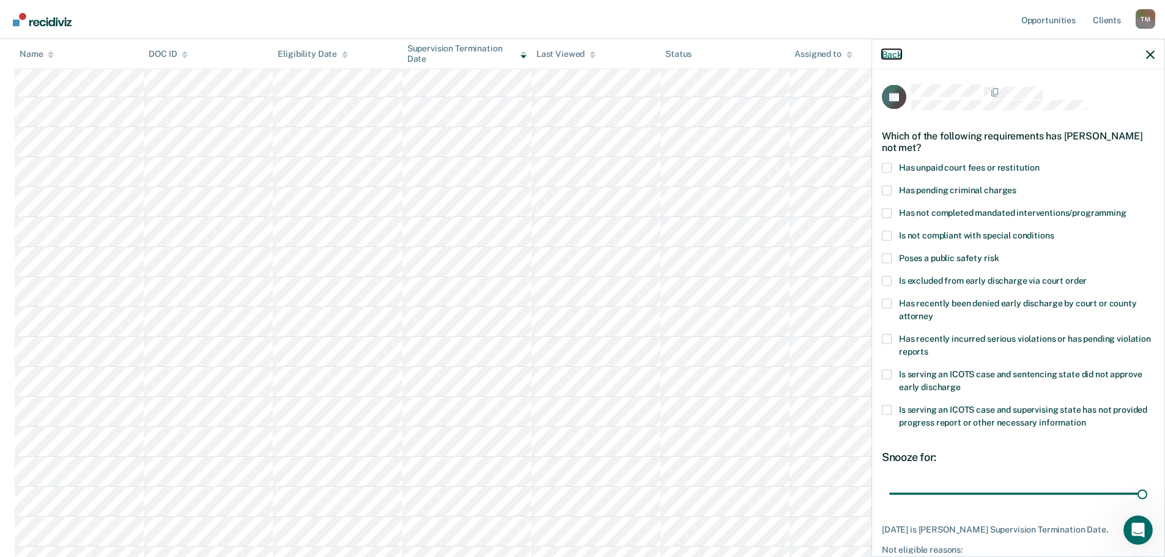
click at [891, 53] on button "Back" at bounding box center [892, 54] width 20 height 10
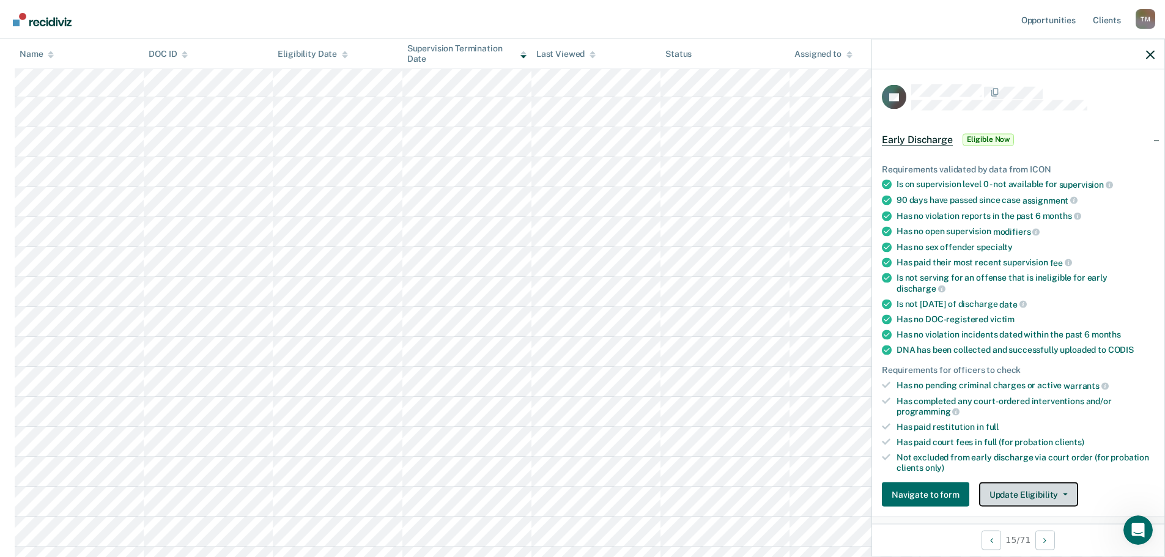
click at [1070, 496] on button "Update Eligibility" at bounding box center [1028, 494] width 99 height 24
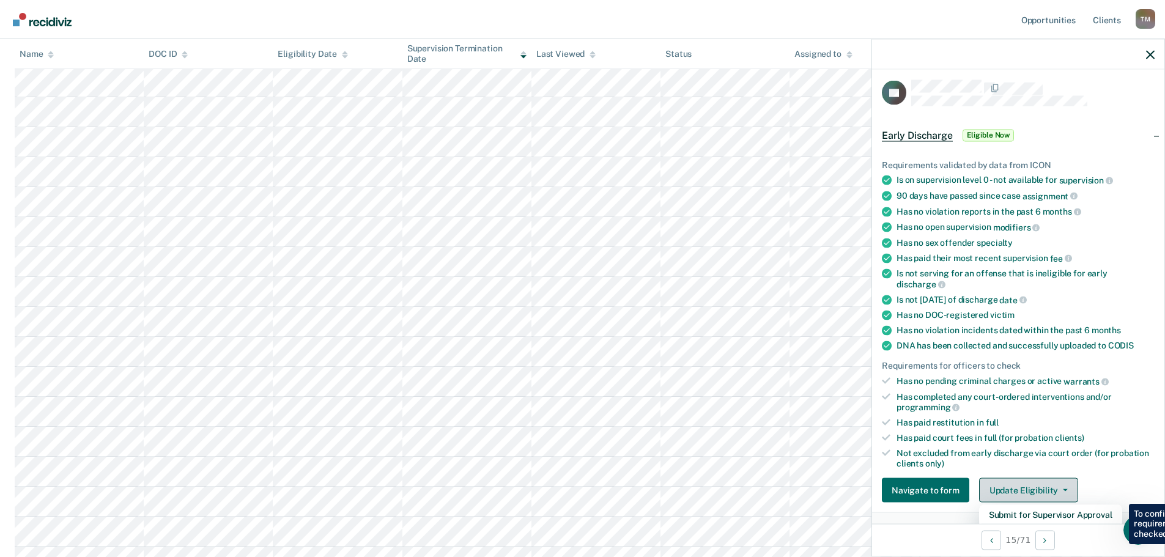
click at [1065, 493] on button "Update Eligibility" at bounding box center [1028, 490] width 99 height 24
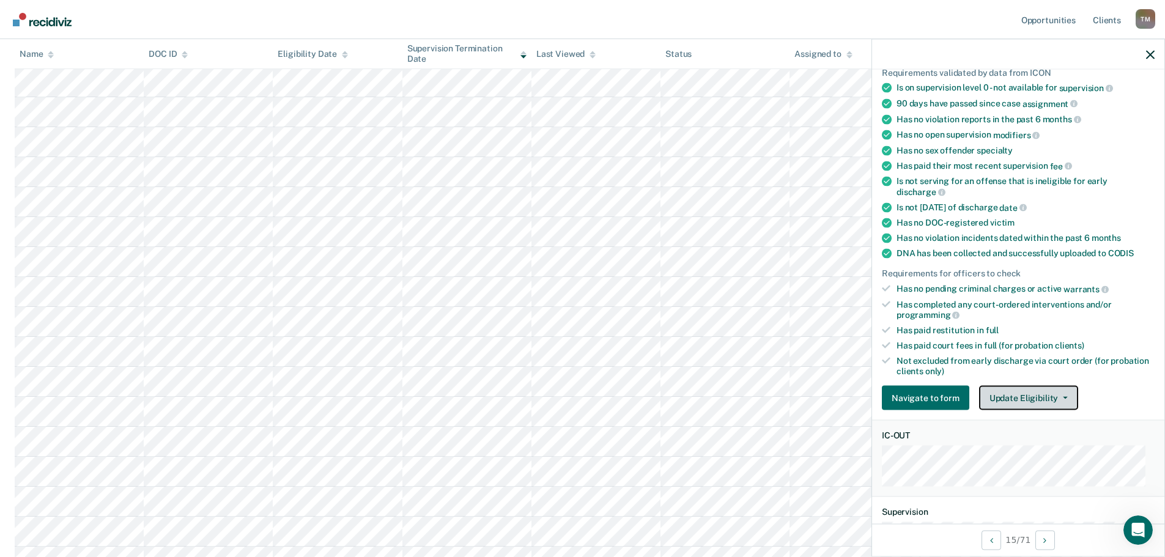
scroll to position [249, 0]
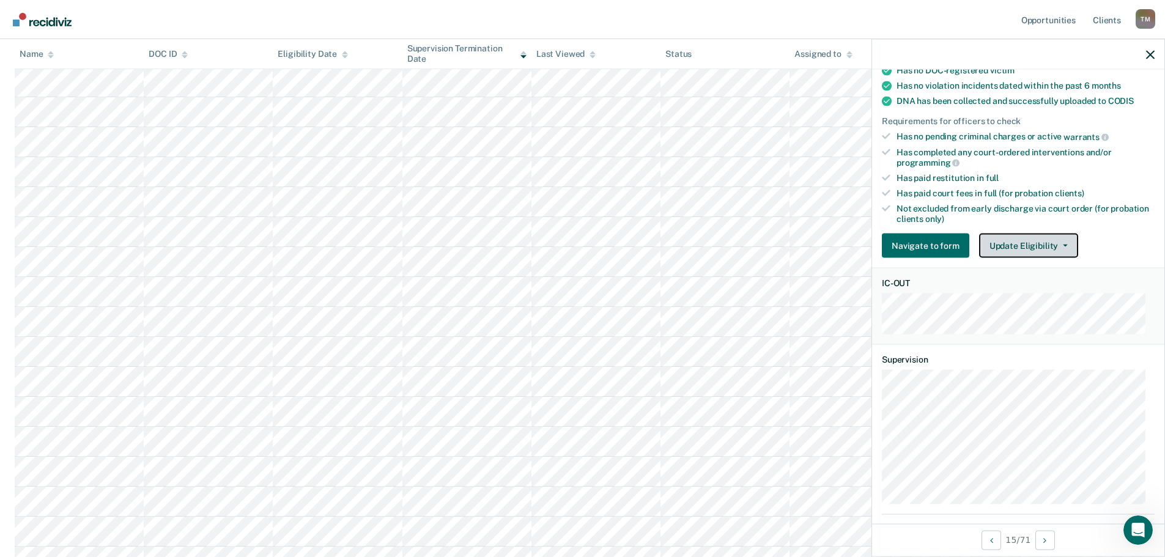
click at [1038, 246] on button "Update Eligibility" at bounding box center [1028, 246] width 99 height 24
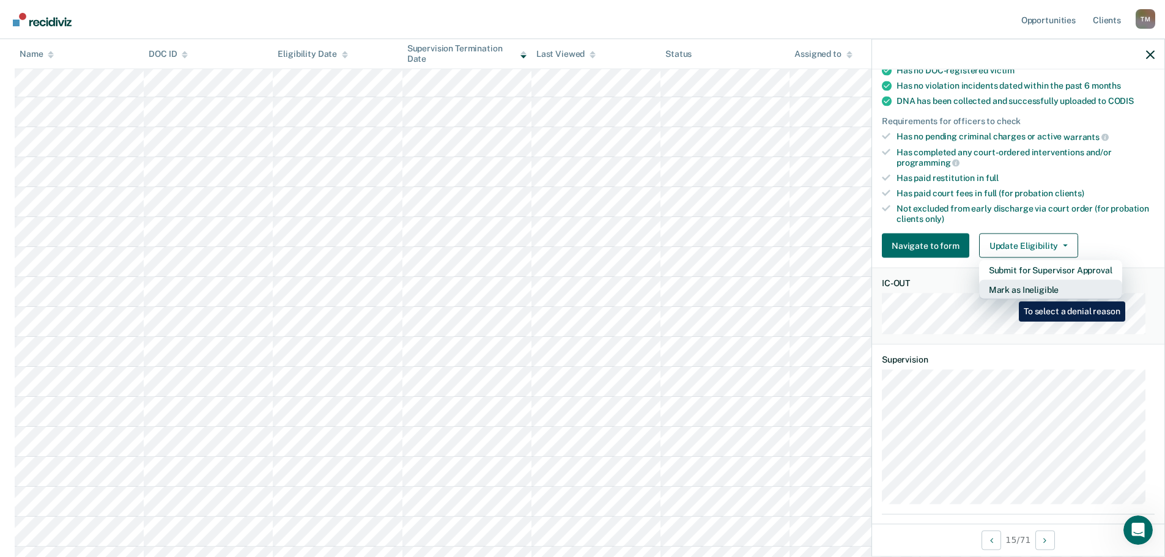
click at [1009, 292] on button "Mark as Ineligible" at bounding box center [1050, 290] width 143 height 20
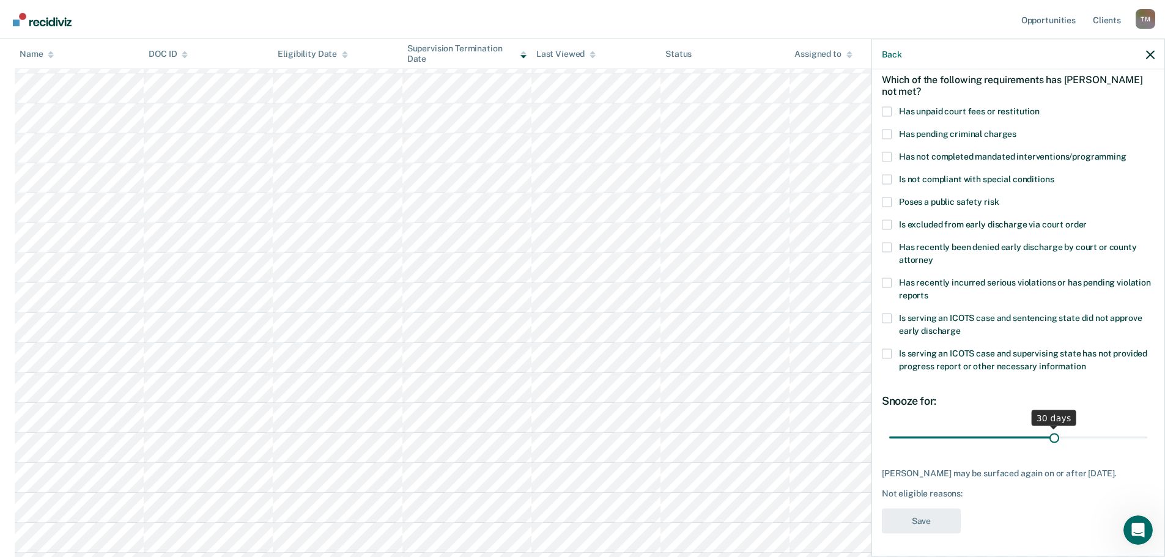
scroll to position [428, 0]
